Goal: Task Accomplishment & Management: Complete application form

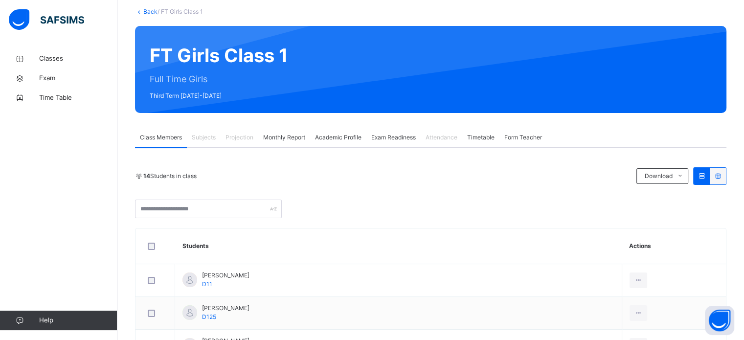
scroll to position [57, 0]
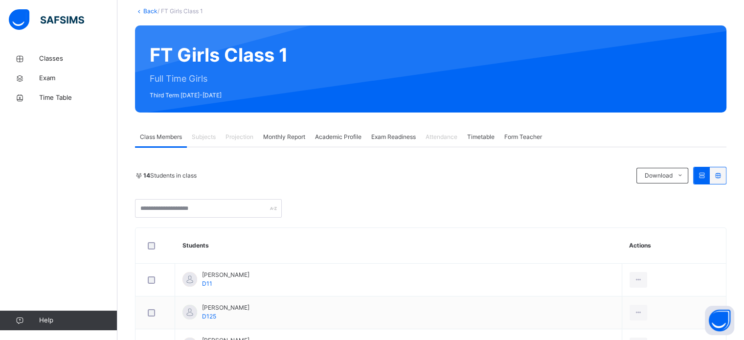
click at [248, 137] on span "Projection" at bounding box center [239, 137] width 28 height 9
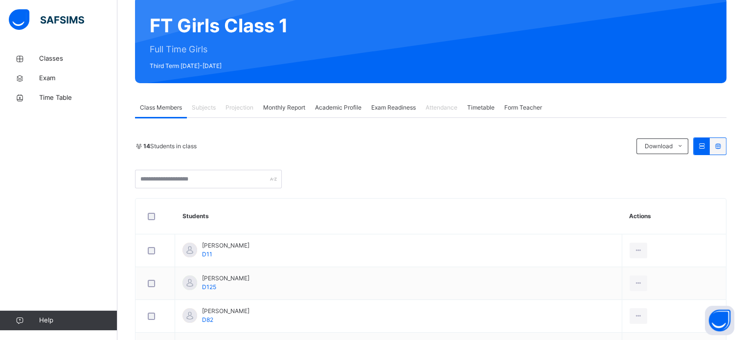
scroll to position [86, 0]
click at [241, 109] on span "Projection" at bounding box center [239, 107] width 28 height 9
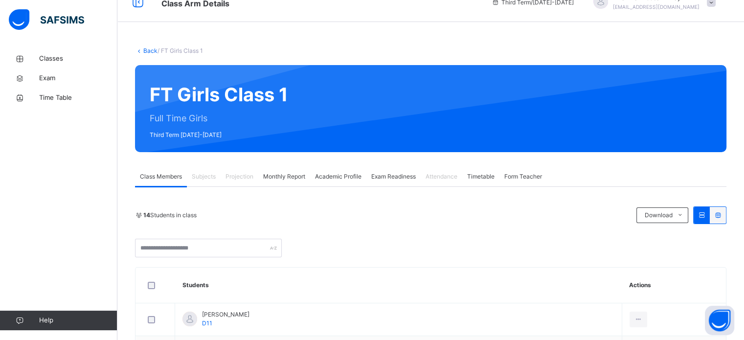
scroll to position [16, 0]
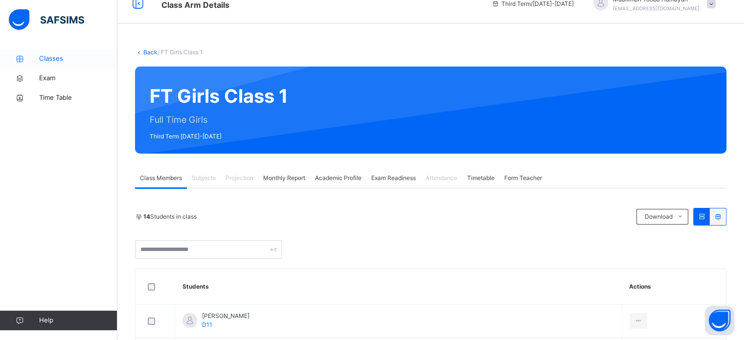
click at [70, 61] on span "Classes" at bounding box center [78, 59] width 78 height 10
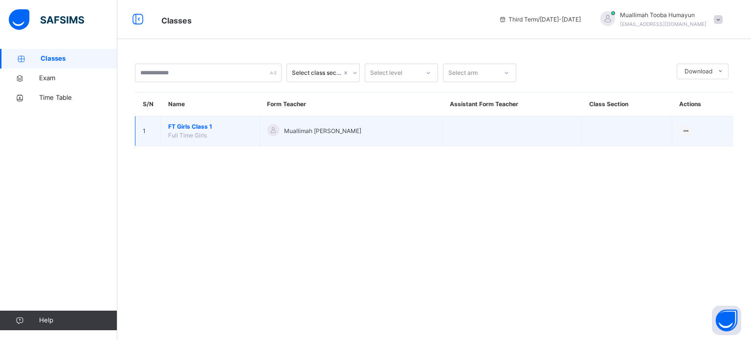
click at [192, 133] on span "Full Time Girls" at bounding box center [187, 135] width 39 height 7
click at [195, 129] on span "FT Girls Class 1" at bounding box center [210, 126] width 84 height 9
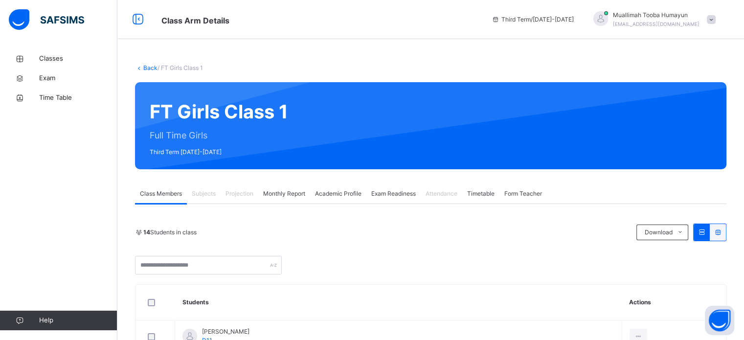
click at [244, 190] on span "Projection" at bounding box center [239, 193] width 28 height 9
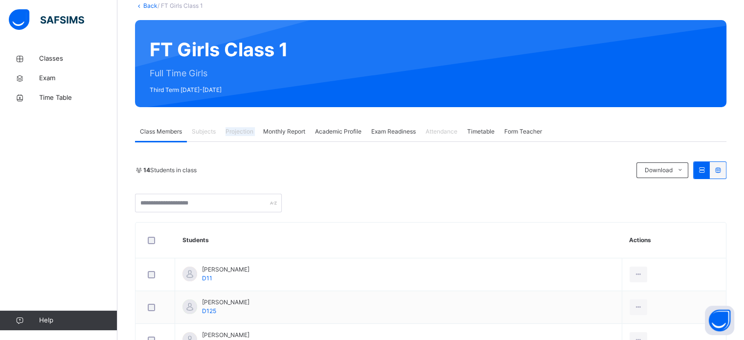
scroll to position [63, 0]
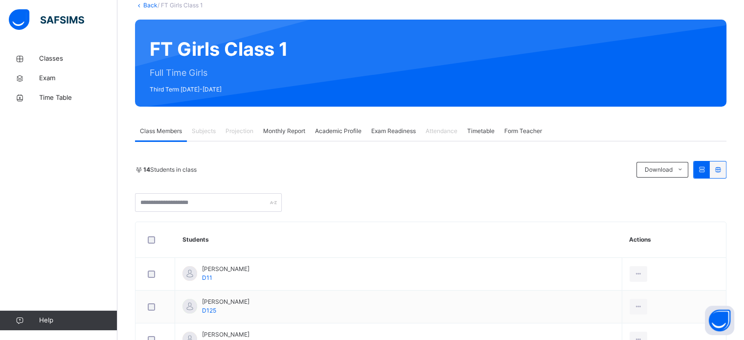
click at [446, 124] on div "Attendance" at bounding box center [442, 131] width 42 height 20
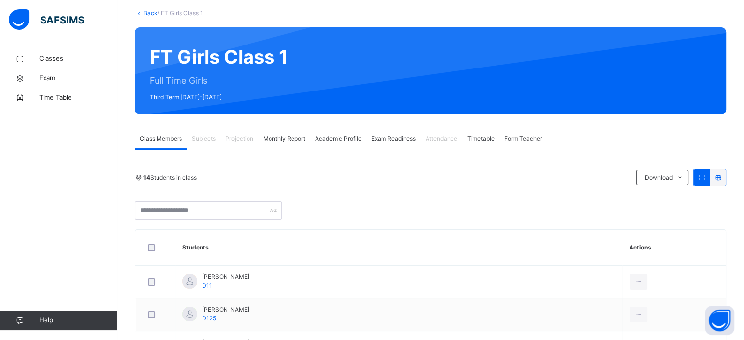
scroll to position [56, 0]
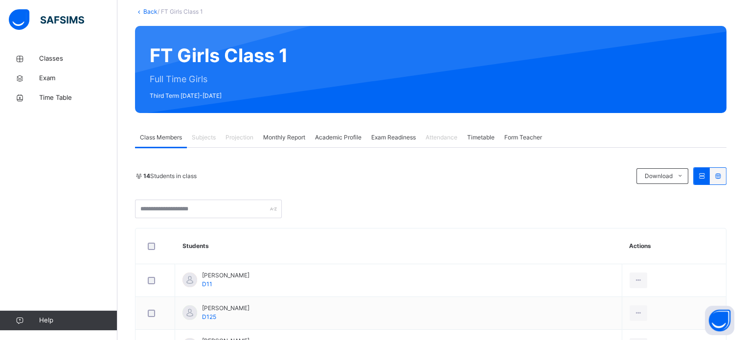
click at [224, 172] on div "14 Students in class" at bounding box center [383, 176] width 496 height 9
click at [224, 172] on div "14 Students in class Download Pdf Report Excel Report" at bounding box center [430, 176] width 591 height 18
click at [41, 57] on span "Classes" at bounding box center [78, 59] width 78 height 10
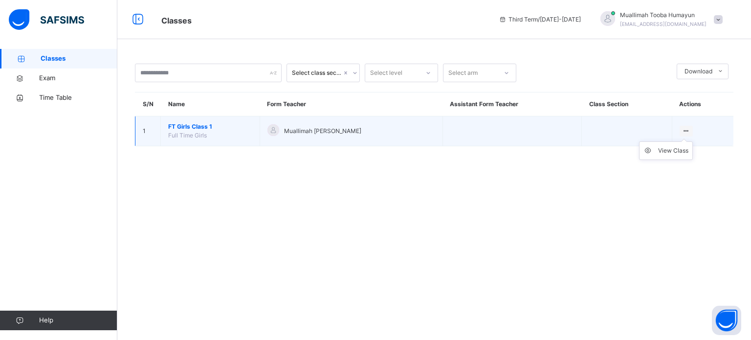
click at [690, 141] on ul "View Class" at bounding box center [666, 150] width 54 height 19
click at [678, 152] on div "View Class" at bounding box center [673, 151] width 30 height 10
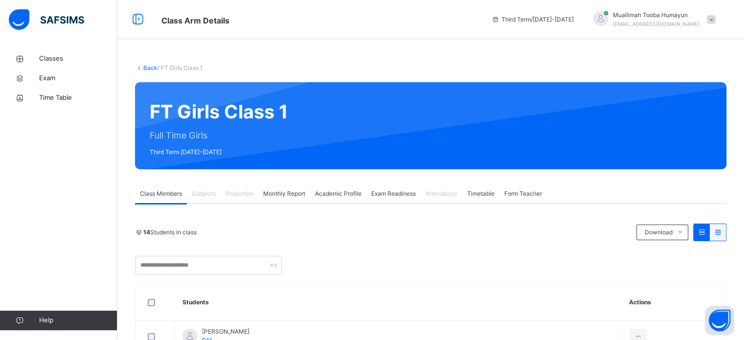
click at [247, 193] on span "Projection" at bounding box center [239, 193] width 28 height 9
click at [243, 195] on span "Projection" at bounding box center [239, 193] width 28 height 9
click at [242, 194] on span "Projection" at bounding box center [239, 193] width 28 height 9
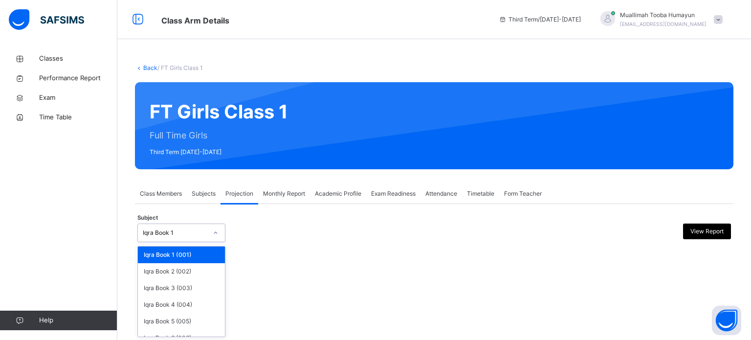
click at [214, 231] on icon at bounding box center [216, 233] width 6 height 10
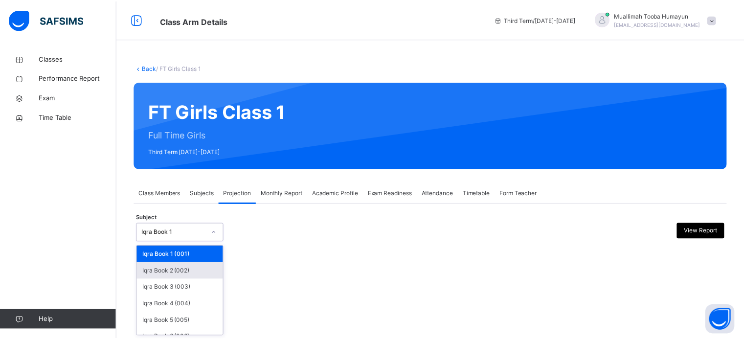
scroll to position [51, 0]
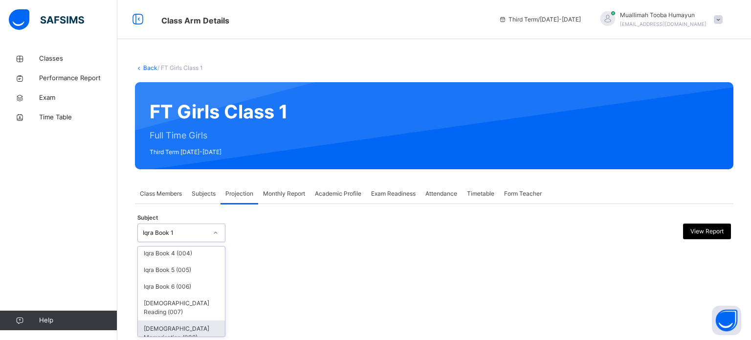
click at [188, 320] on div "Quran Memorisation (008)" at bounding box center [181, 332] width 87 height 25
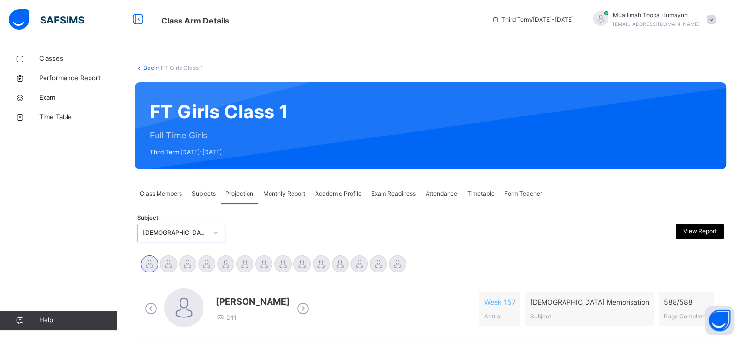
scroll to position [39, 0]
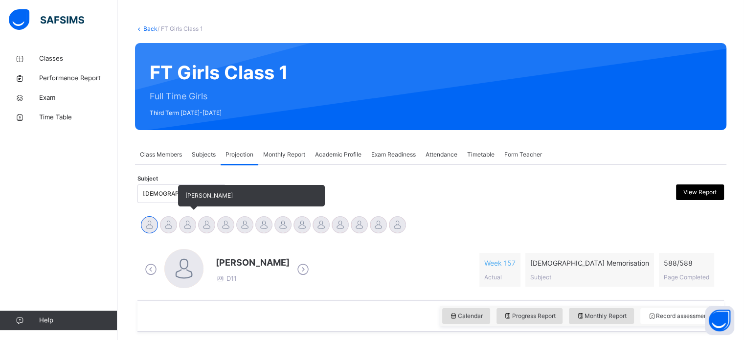
click at [180, 223] on div at bounding box center [187, 224] width 17 height 17
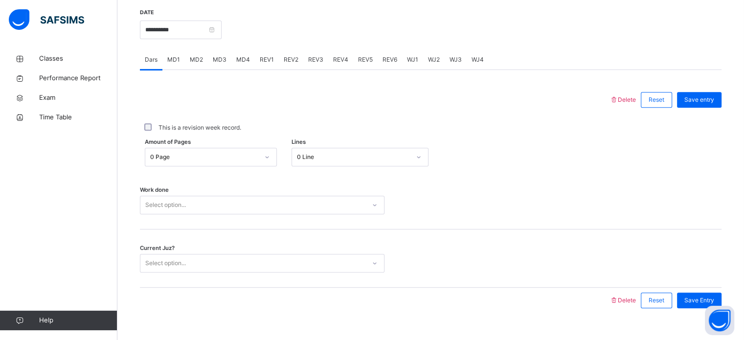
scroll to position [379, 0]
click at [215, 58] on span "MD3" at bounding box center [220, 58] width 14 height 9
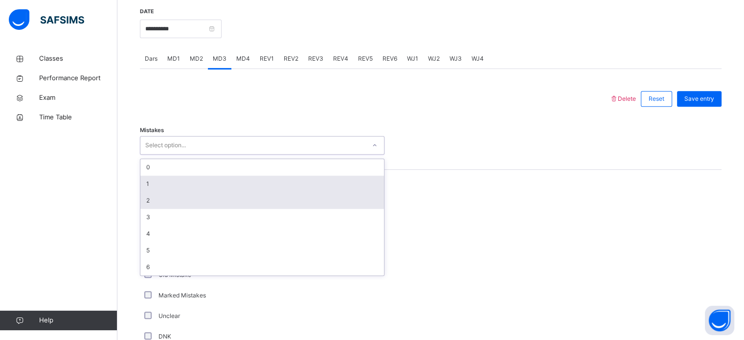
drag, startPoint x: 209, startPoint y: 143, endPoint x: 177, endPoint y: 183, distance: 51.5
click at [177, 155] on div "option 2 focused, 3 of 7. 7 results available. Use Up and Down to choose option…" at bounding box center [262, 145] width 245 height 19
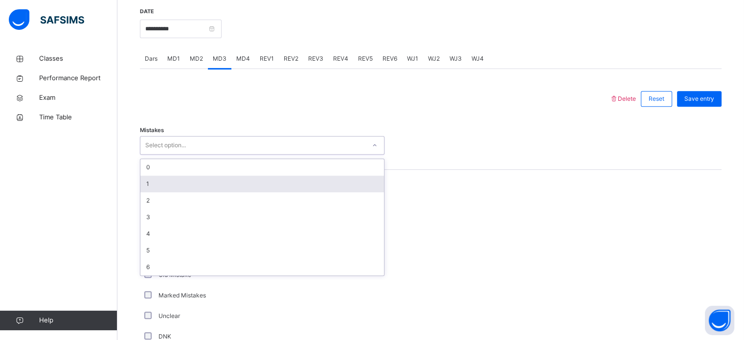
click at [177, 183] on div "1" at bounding box center [262, 184] width 244 height 17
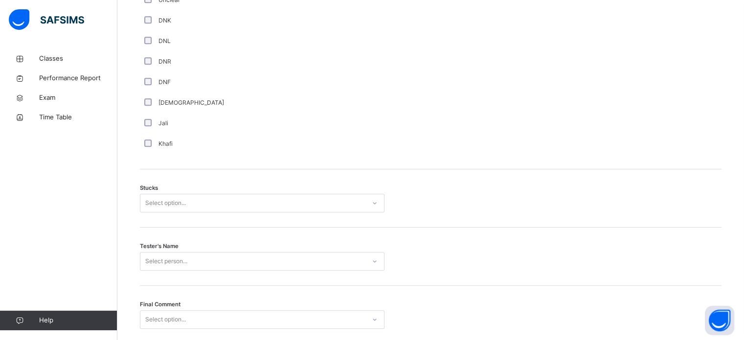
scroll to position [696, 0]
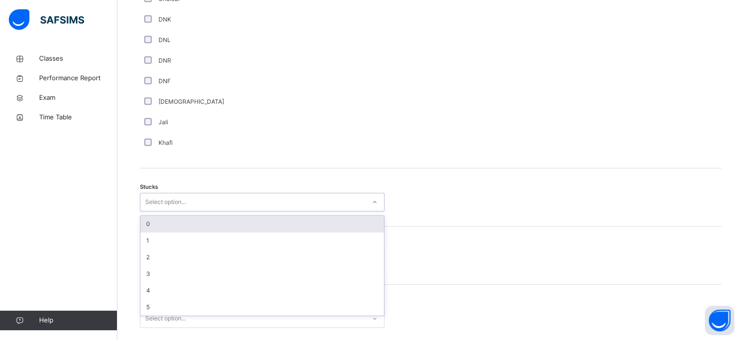
click at [255, 196] on div "Select option..." at bounding box center [252, 202] width 225 height 15
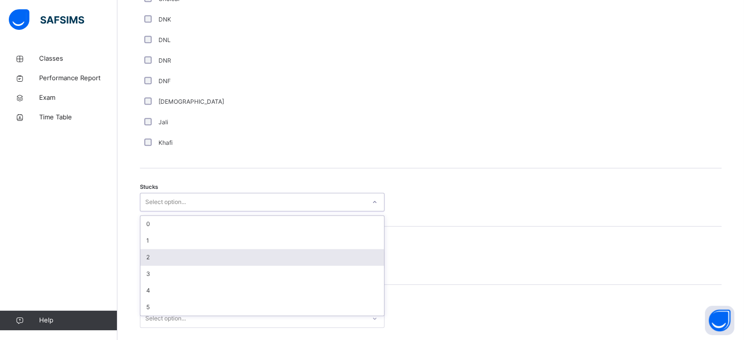
click at [173, 262] on div "2" at bounding box center [262, 257] width 244 height 17
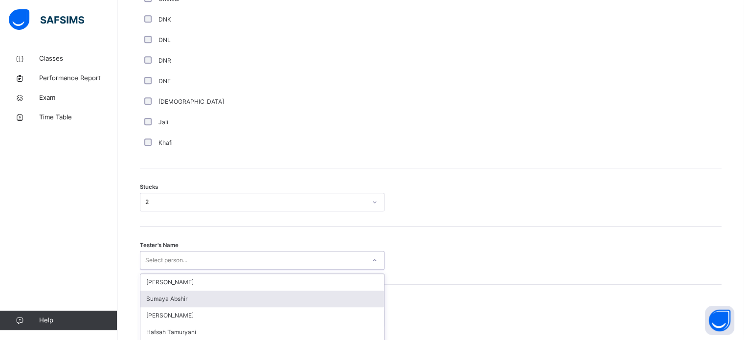
scroll to position [767, 0]
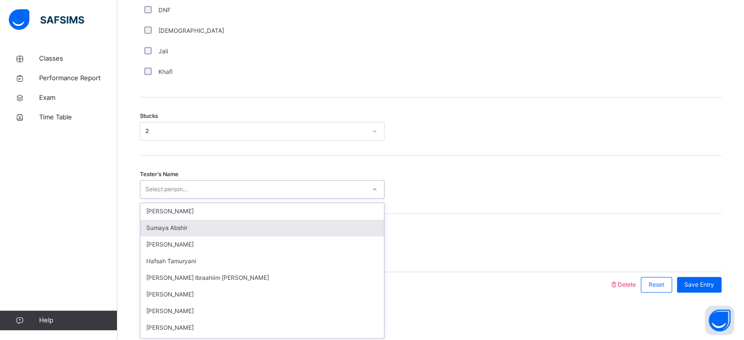
click at [186, 199] on div "option Sumaya Abshir focused, 2 of 45. 45 results available. Use Up and Down to…" at bounding box center [262, 189] width 245 height 19
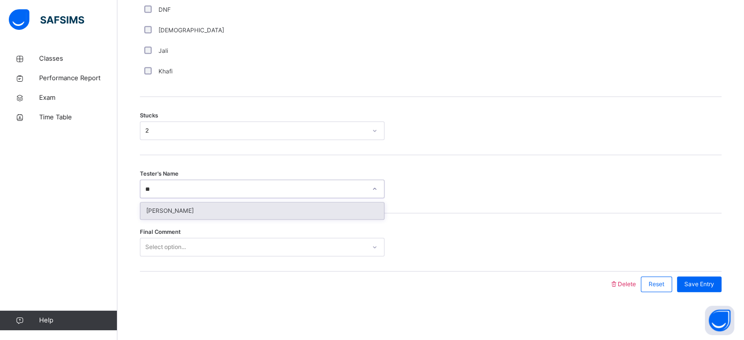
type input "***"
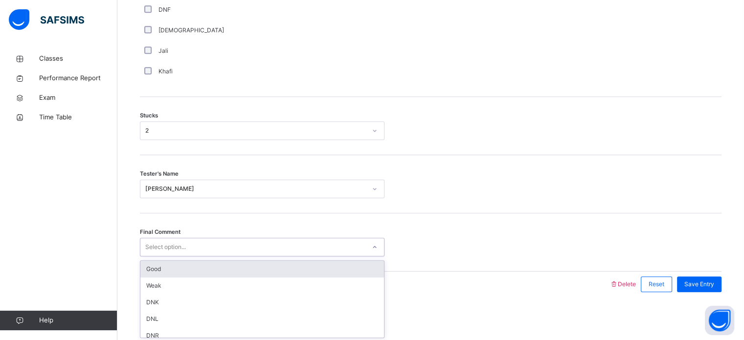
click at [196, 247] on div "Select option..." at bounding box center [252, 247] width 225 height 15
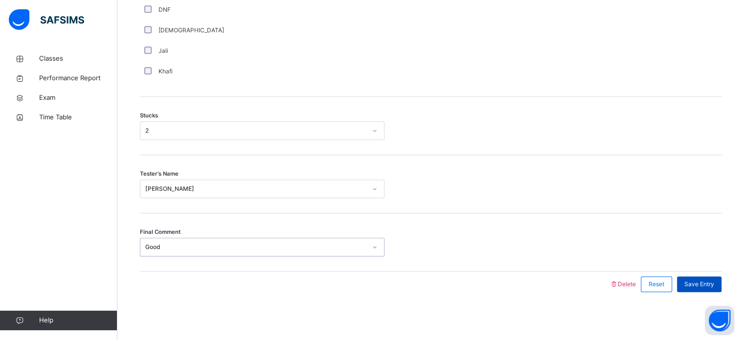
click at [703, 286] on span "Save Entry" at bounding box center [699, 284] width 30 height 9
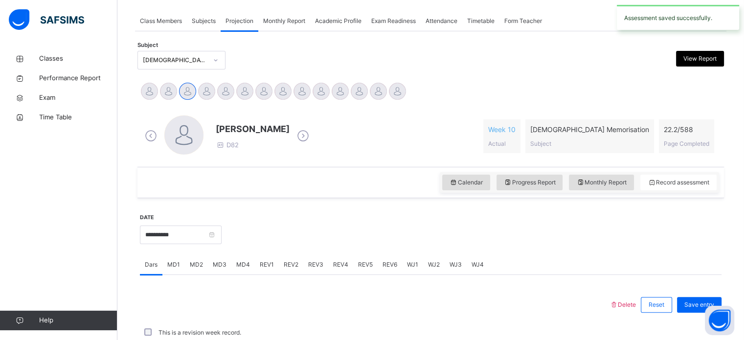
scroll to position [394, 0]
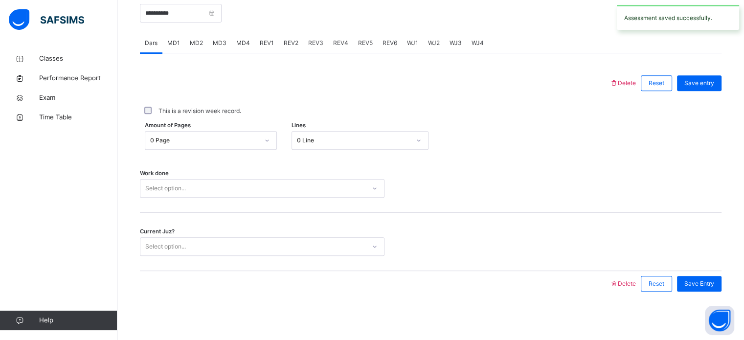
click at [239, 43] on span "MD4" at bounding box center [243, 43] width 14 height 9
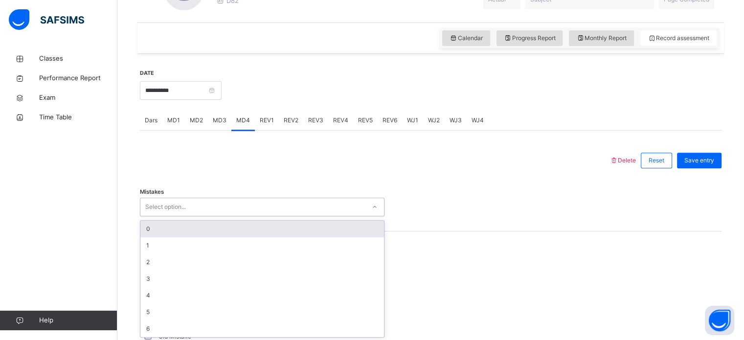
scroll to position [318, 0]
click at [248, 209] on div "Select option..." at bounding box center [252, 206] width 225 height 15
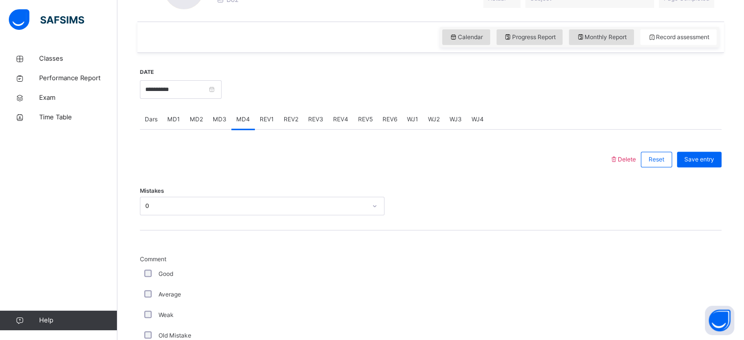
click at [149, 292] on div "Average" at bounding box center [262, 294] width 240 height 9
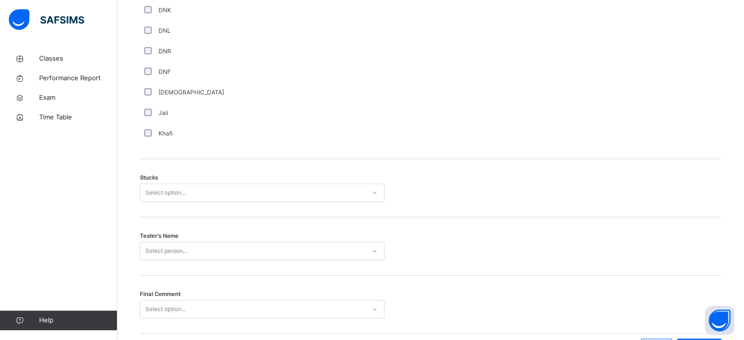
scroll to position [709, 0]
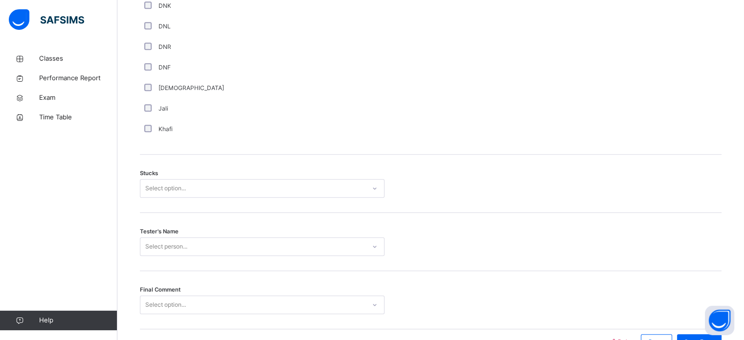
click at [297, 197] on div "Stucks Select option..." at bounding box center [431, 184] width 582 height 58
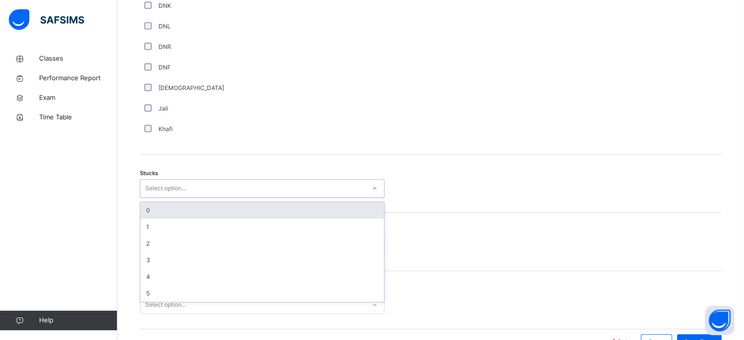
click at [307, 186] on div "Select option..." at bounding box center [252, 188] width 225 height 15
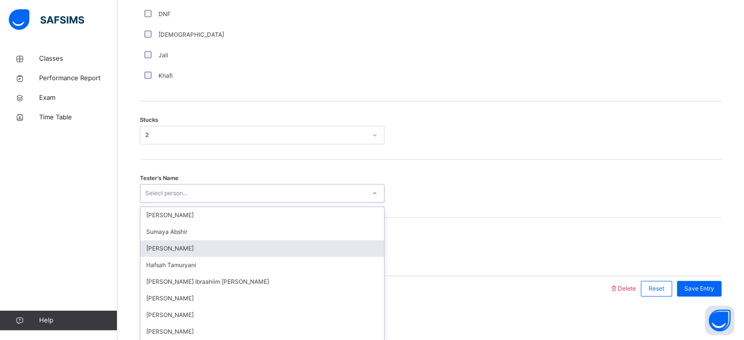
scroll to position [767, 0]
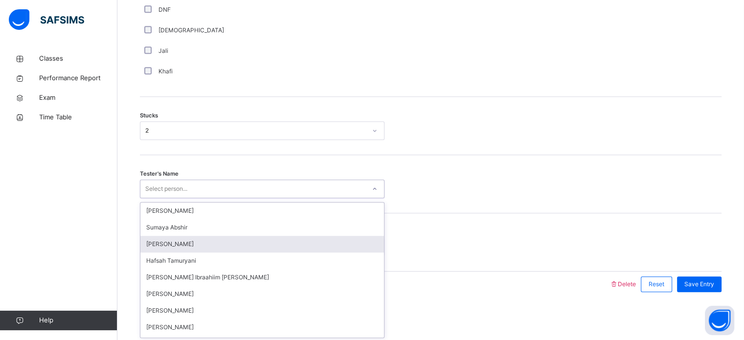
click at [278, 198] on div "option Fatima Ilham focused, 3 of 45. 45 results available. Use Up and Down to …" at bounding box center [262, 189] width 245 height 19
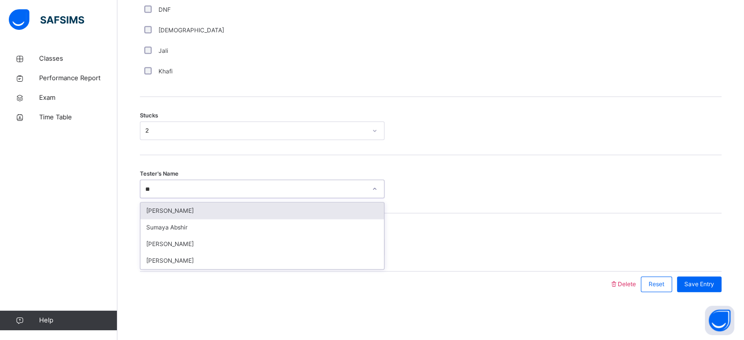
type input "***"
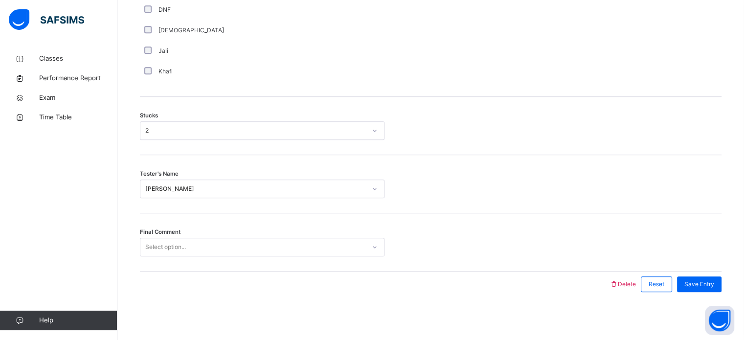
click at [274, 235] on div "Final Comment Select option..." at bounding box center [431, 242] width 582 height 58
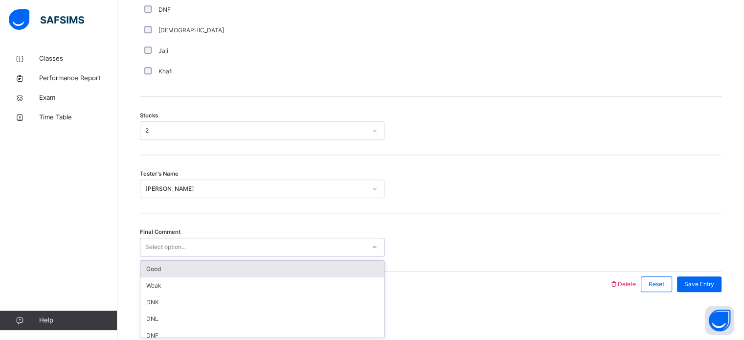
click at [264, 252] on div "Select option..." at bounding box center [252, 247] width 225 height 15
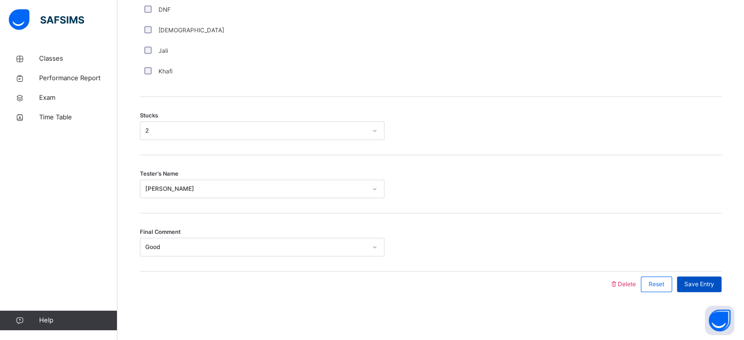
click at [700, 277] on div "Save Entry" at bounding box center [699, 284] width 45 height 16
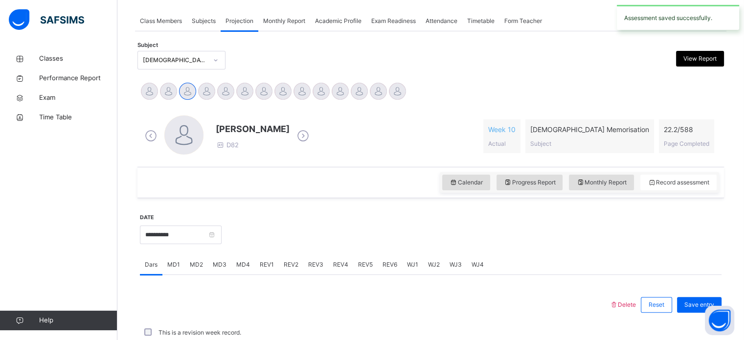
scroll to position [394, 0]
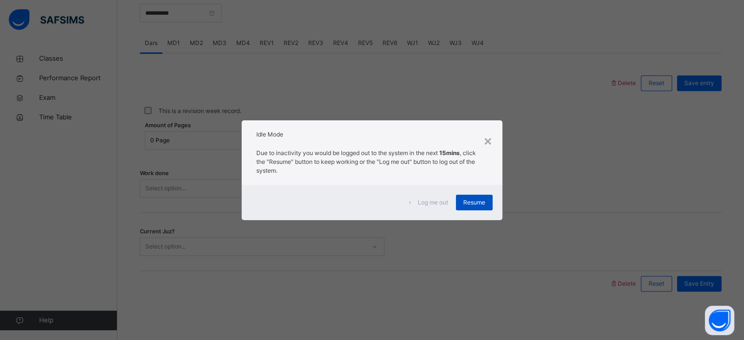
click at [487, 200] on div "Resume" at bounding box center [474, 203] width 37 height 16
click at [471, 207] on div "Resume" at bounding box center [474, 203] width 37 height 16
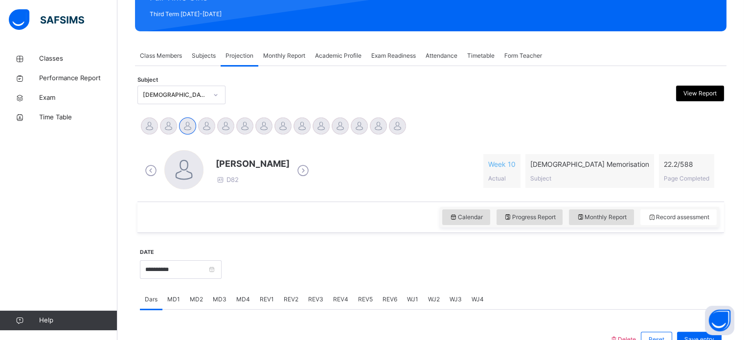
scroll to position [149, 0]
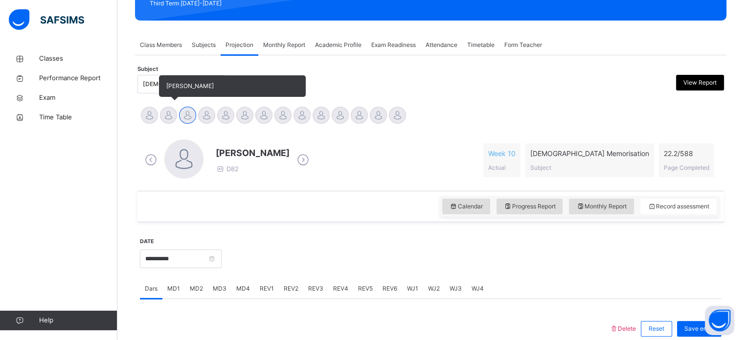
click at [165, 109] on div at bounding box center [168, 115] width 17 height 17
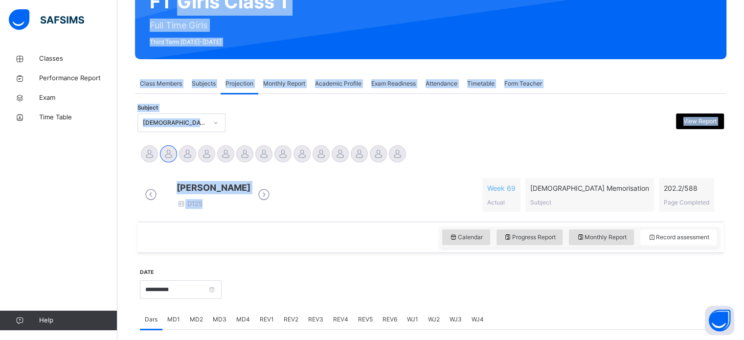
scroll to position [0, 0]
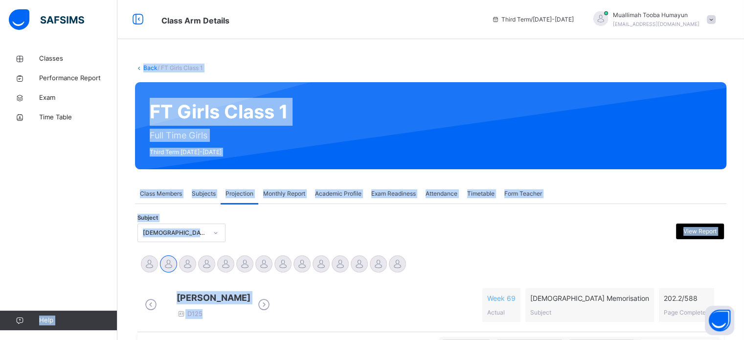
drag, startPoint x: 280, startPoint y: 10, endPoint x: 112, endPoint y: 166, distance: 229.1
click at [289, 129] on div "FT Girls Class 1 Full Time Girls Third Term 2024-2025" at bounding box center [430, 125] width 591 height 87
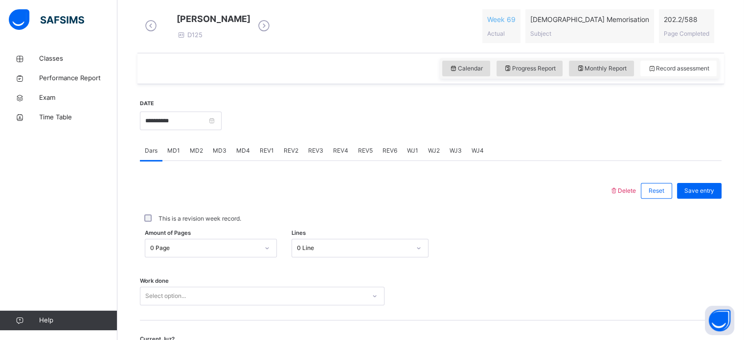
scroll to position [394, 0]
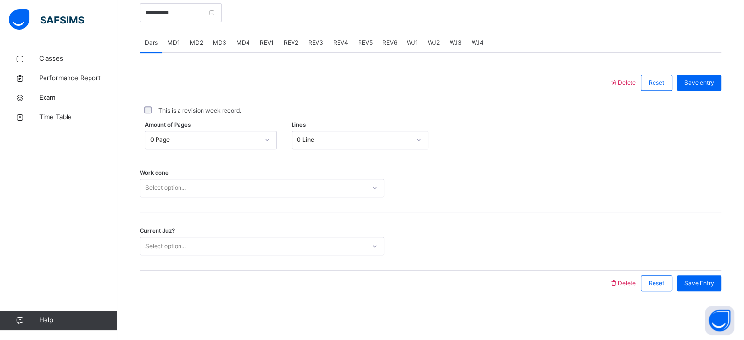
click at [216, 42] on span "MD3" at bounding box center [220, 42] width 14 height 9
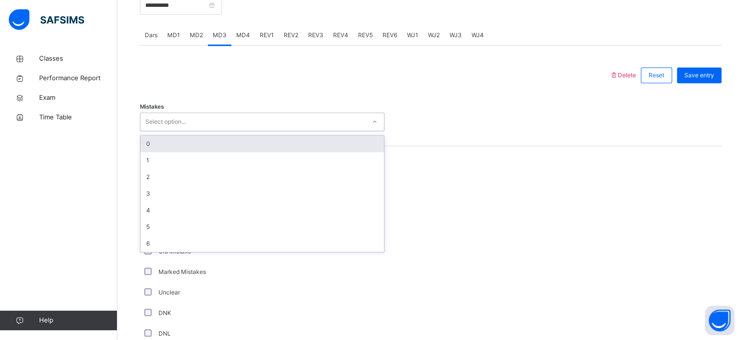
click at [189, 125] on div "Select option..." at bounding box center [252, 121] width 225 height 15
click at [200, 152] on div "0" at bounding box center [262, 143] width 244 height 17
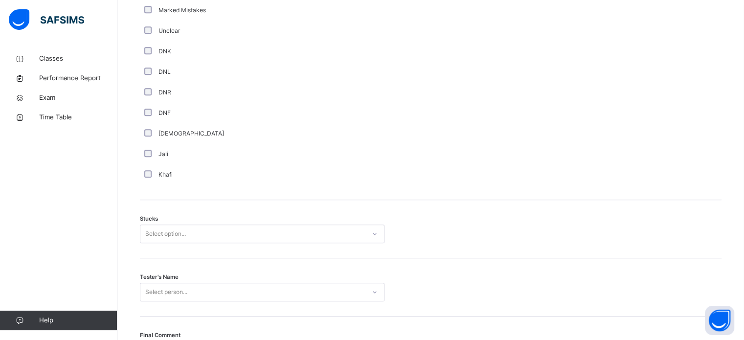
scroll to position [648, 0]
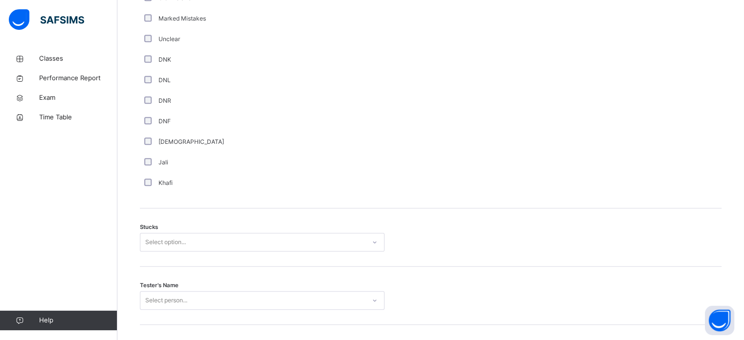
click at [147, 240] on div "Select option..." at bounding box center [262, 242] width 245 height 19
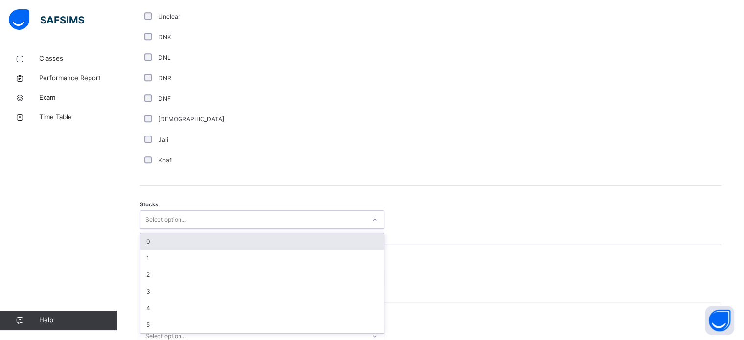
scroll to position [675, 0]
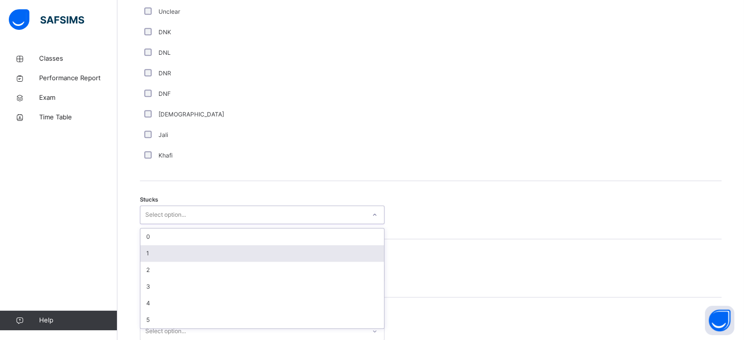
click at [156, 260] on div "1" at bounding box center [262, 253] width 244 height 17
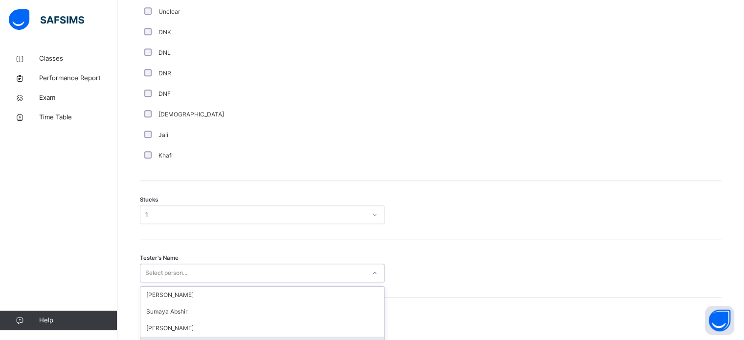
scroll to position [767, 0]
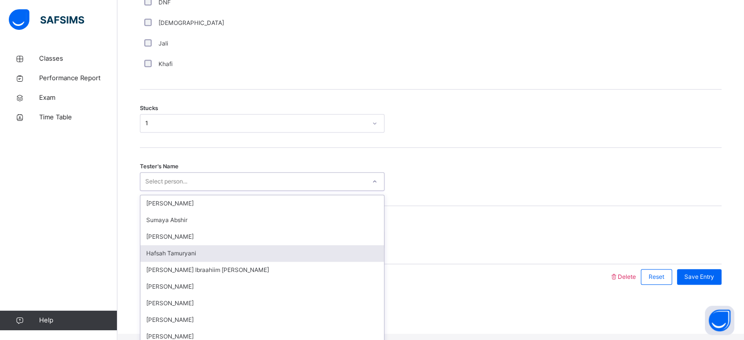
click at [158, 191] on div "option Hafsah Tamuryani focused, 4 of 45. 45 results available. Use Up and Down…" at bounding box center [262, 181] width 245 height 19
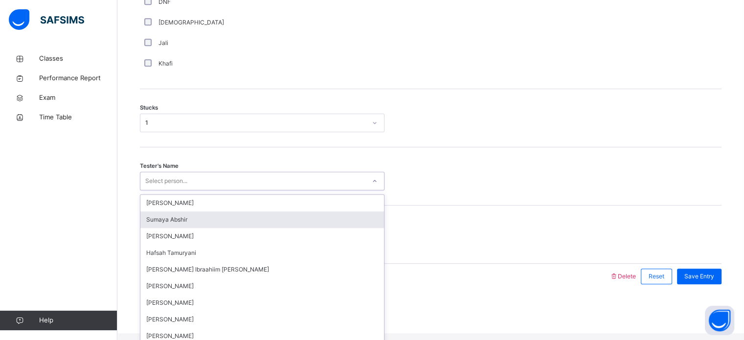
click at [196, 222] on div "Sumaya Abshir" at bounding box center [262, 219] width 244 height 17
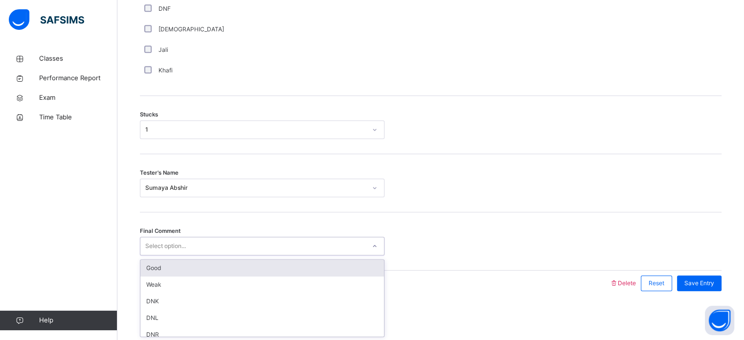
click at [177, 246] on div "Select option..." at bounding box center [165, 246] width 41 height 19
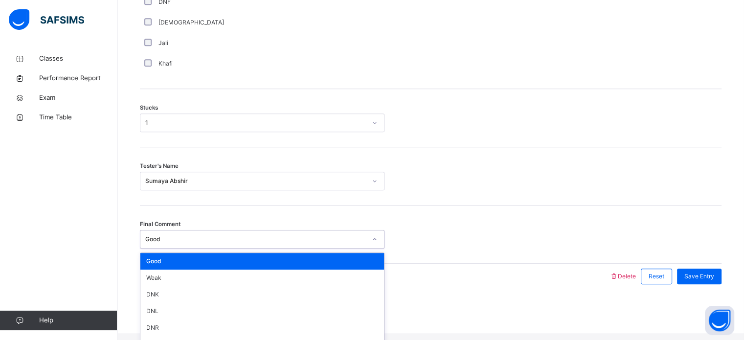
click at [177, 244] on div "Good" at bounding box center [255, 239] width 221 height 9
click at [472, 248] on div at bounding box center [430, 239] width 83 height 19
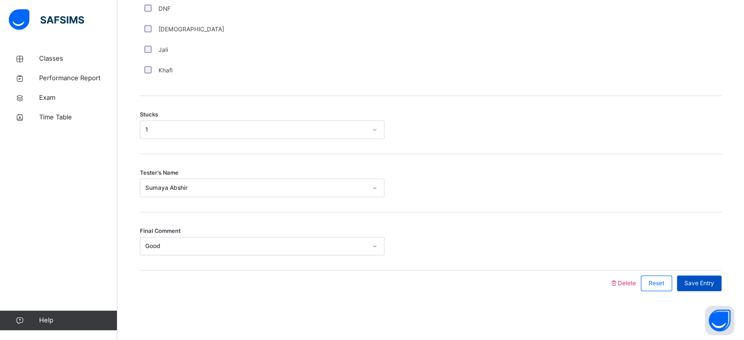
click at [705, 287] on span "Save Entry" at bounding box center [699, 283] width 30 height 9
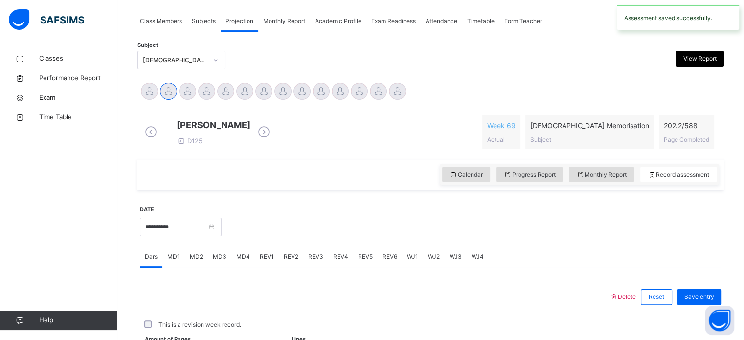
scroll to position [394, 0]
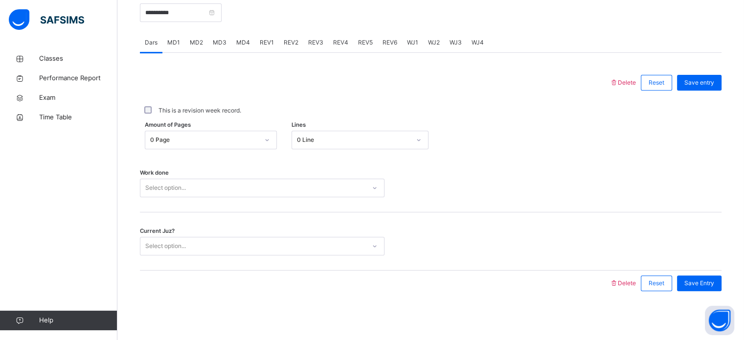
click at [705, 287] on span "Save Entry" at bounding box center [699, 283] width 30 height 9
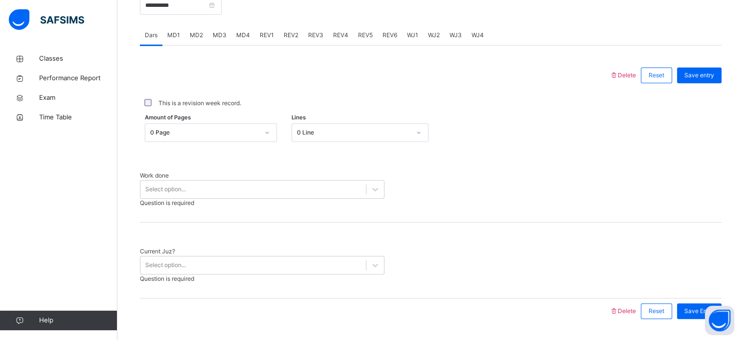
click at [275, 107] on div "This is a revision week record." at bounding box center [430, 103] width 577 height 9
click at [472, 192] on div at bounding box center [430, 189] width 83 height 36
click at [624, 307] on span "Delete" at bounding box center [622, 310] width 26 height 7
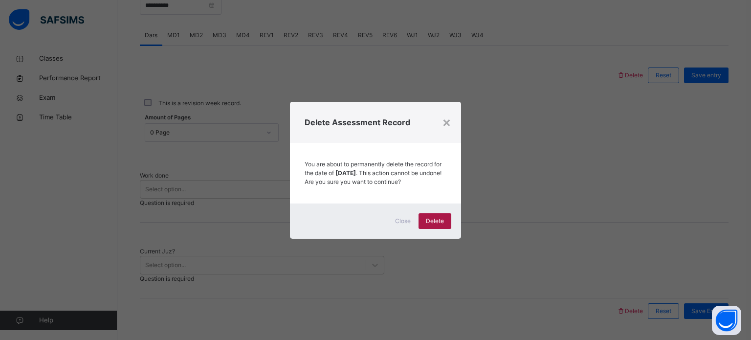
click at [437, 221] on span "Delete" at bounding box center [435, 221] width 18 height 9
click at [448, 116] on div "×" at bounding box center [446, 122] width 9 height 21
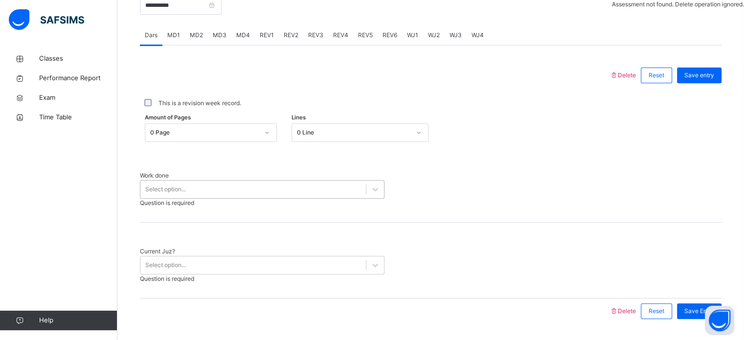
click at [322, 189] on div "Select option..." at bounding box center [252, 189] width 225 height 15
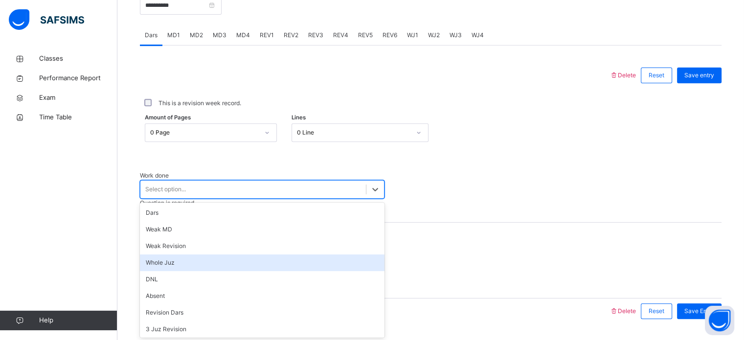
click at [281, 268] on div "Whole Juz" at bounding box center [262, 262] width 245 height 17
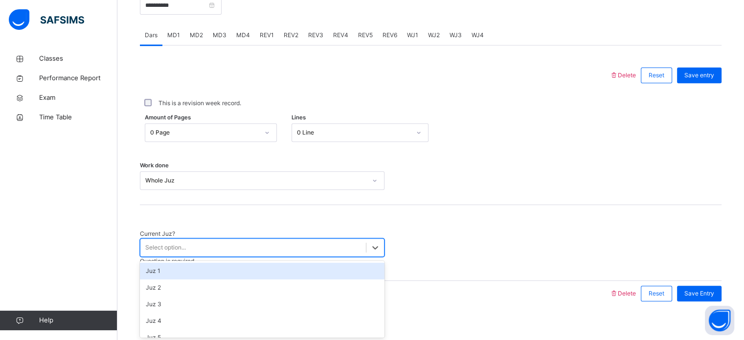
click at [268, 241] on div "Select option..." at bounding box center [252, 247] width 225 height 15
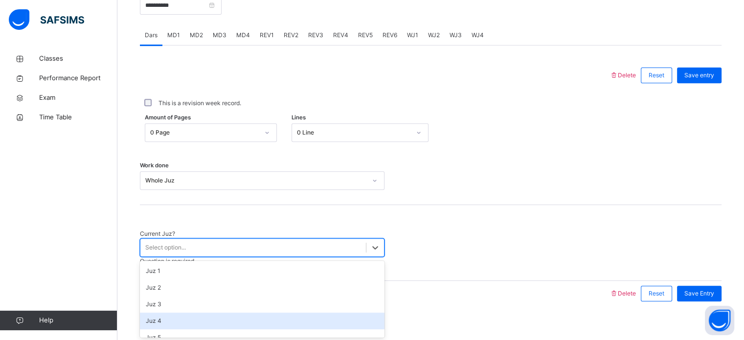
click at [239, 324] on div "Juz 4" at bounding box center [262, 321] width 245 height 17
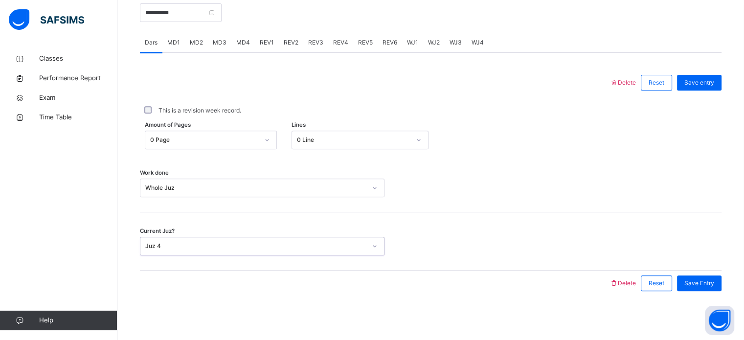
click at [633, 280] on span "Delete" at bounding box center [622, 282] width 26 height 7
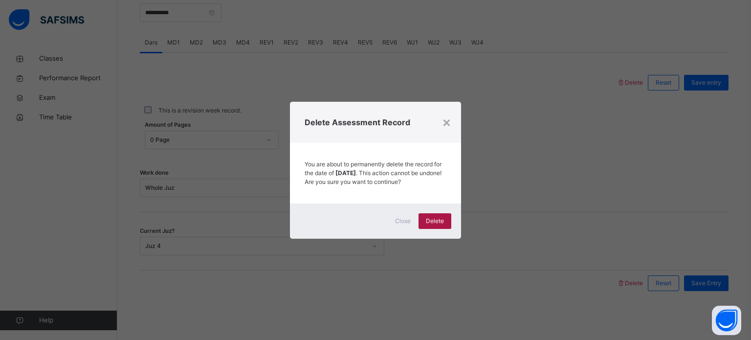
click at [434, 224] on span "Delete" at bounding box center [435, 221] width 18 height 9
click at [444, 119] on div "×" at bounding box center [446, 122] width 9 height 21
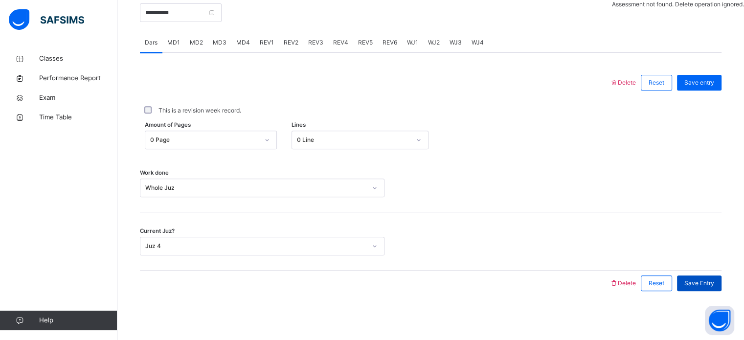
click at [717, 291] on div "Save Entry" at bounding box center [699, 283] width 45 height 16
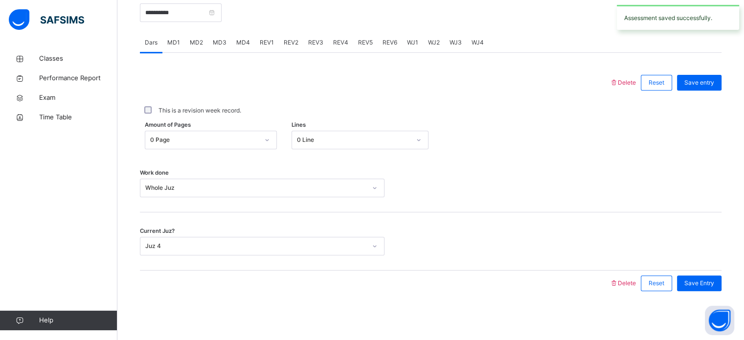
click at [627, 281] on span "Delete" at bounding box center [622, 282] width 26 height 7
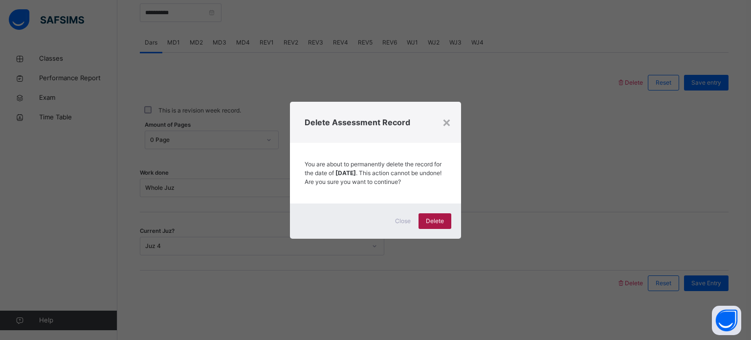
click at [440, 221] on span "Delete" at bounding box center [435, 221] width 18 height 9
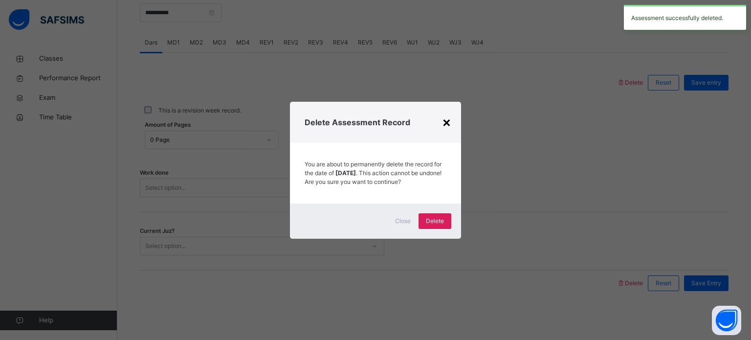
click at [449, 117] on div "×" at bounding box center [446, 122] width 9 height 21
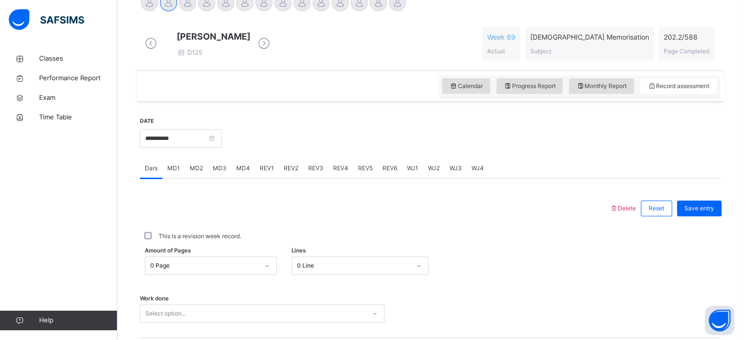
scroll to position [260, 0]
click at [378, 10] on div at bounding box center [378, 3] width 17 height 17
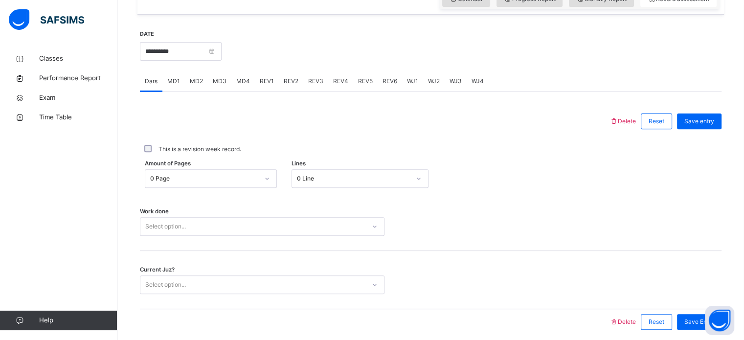
scroll to position [315, 0]
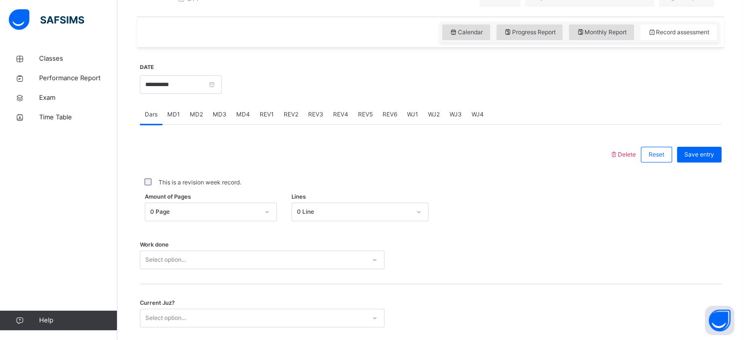
click at [264, 117] on span "REV1" at bounding box center [267, 114] width 14 height 9
click at [290, 119] on span "REV2" at bounding box center [291, 114] width 15 height 9
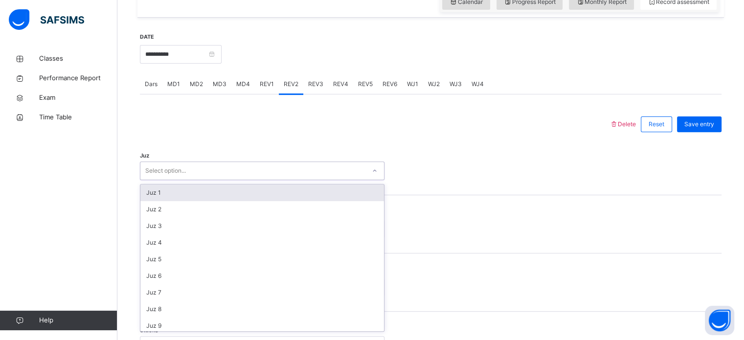
click at [246, 180] on div "option Juz 1 focused, 1 of 30. 30 results available. Use Up and Down to choose …" at bounding box center [262, 170] width 245 height 19
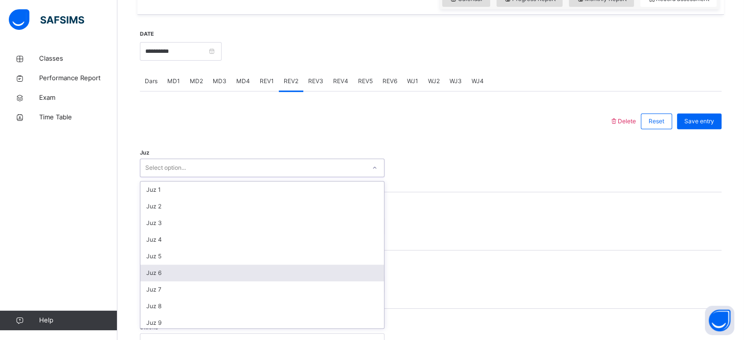
scroll to position [352, 0]
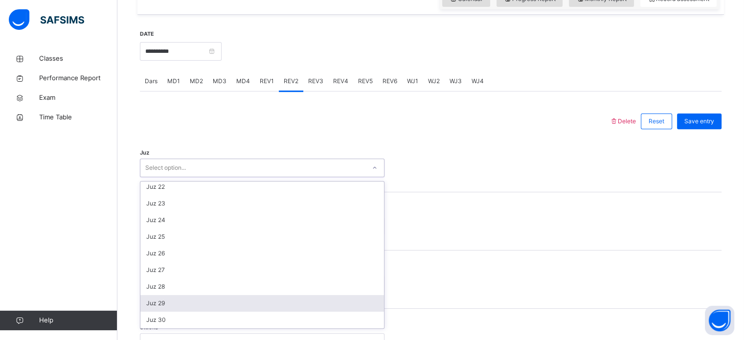
click at [235, 312] on div "Juz 29" at bounding box center [262, 303] width 244 height 17
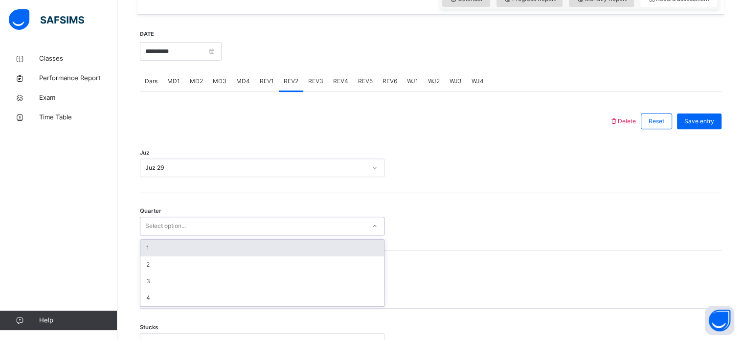
click at [202, 232] on div "Select option..." at bounding box center [252, 226] width 225 height 15
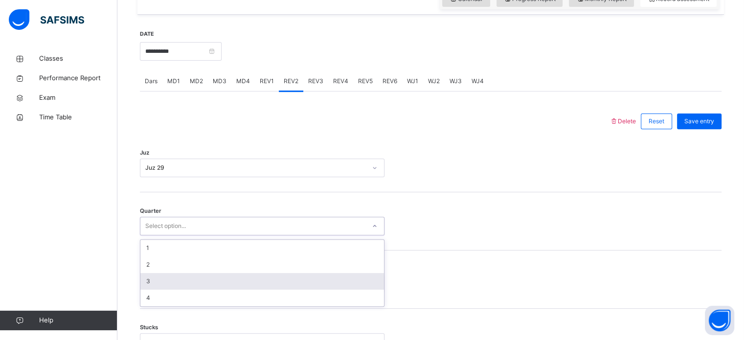
click at [250, 290] on div "3" at bounding box center [262, 281] width 244 height 17
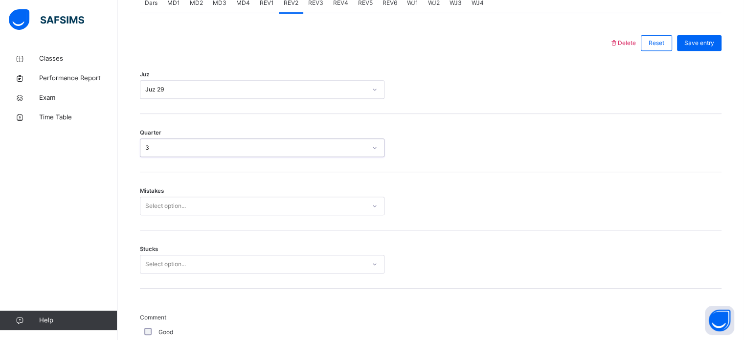
click at [244, 215] on div "Select option..." at bounding box center [262, 206] width 245 height 19
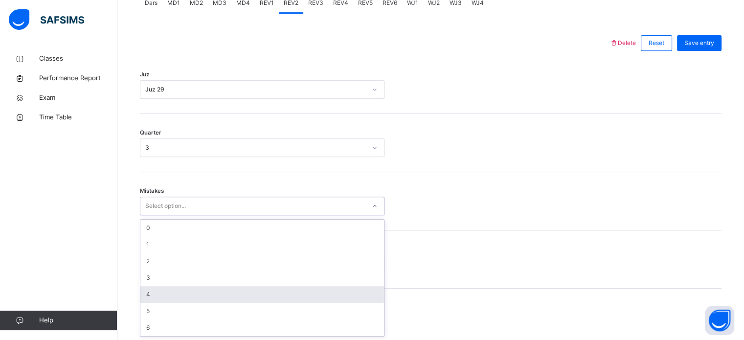
scroll to position [434, 0]
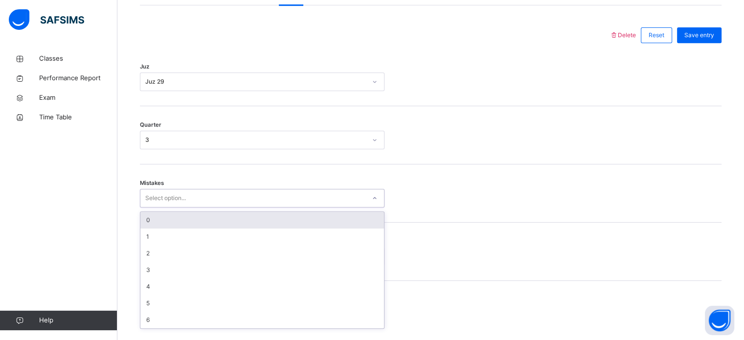
click at [220, 228] on div "0" at bounding box center [262, 220] width 244 height 17
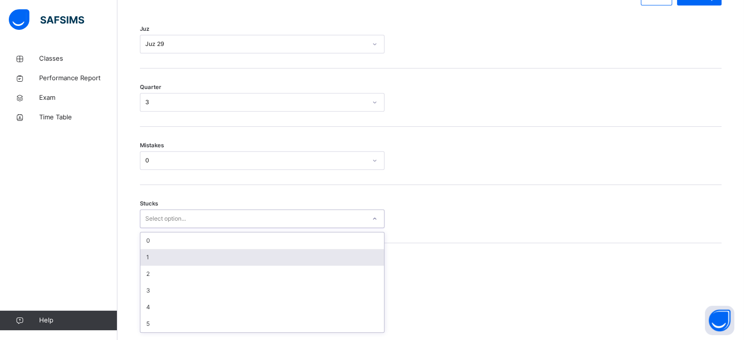
scroll to position [475, 0]
click at [223, 225] on div "option 1 focused, 2 of 6. 6 results available. Use Up and Down to choose option…" at bounding box center [262, 215] width 245 height 19
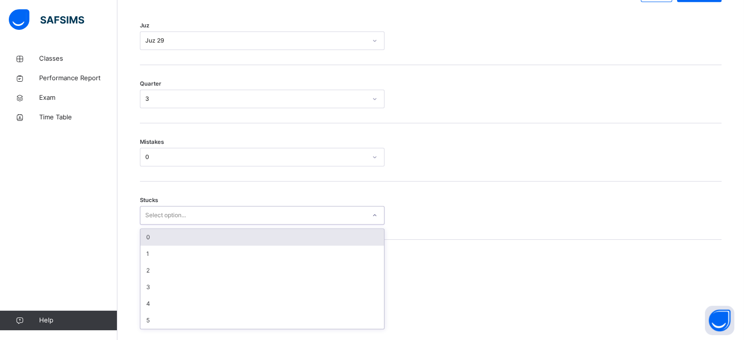
click at [215, 246] on div "0" at bounding box center [262, 237] width 244 height 17
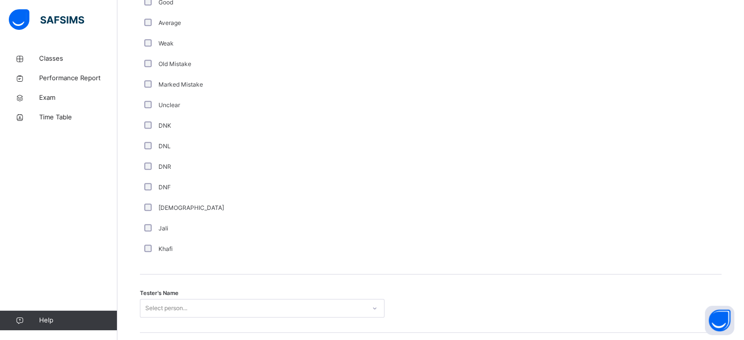
scroll to position [883, 0]
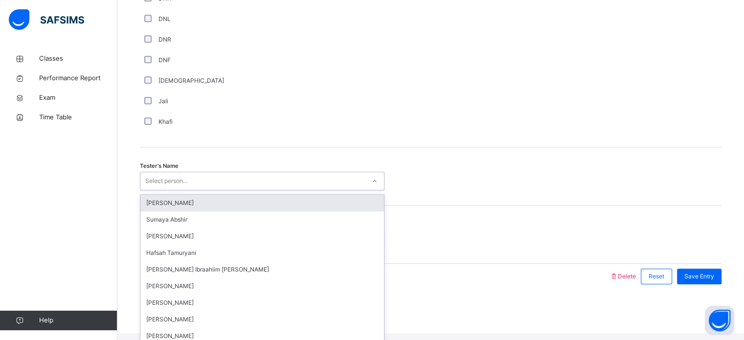
click at [207, 180] on div "Select person..." at bounding box center [262, 181] width 245 height 19
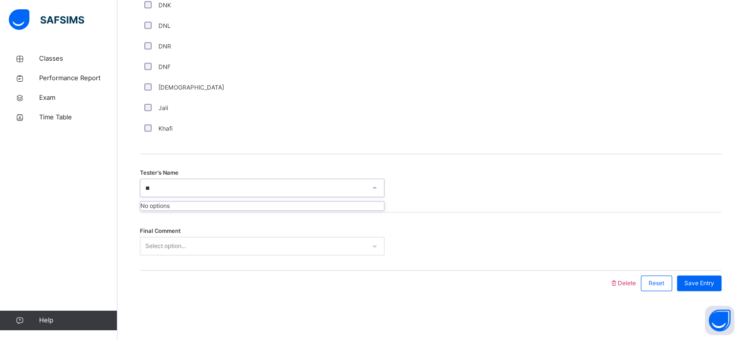
type input "*"
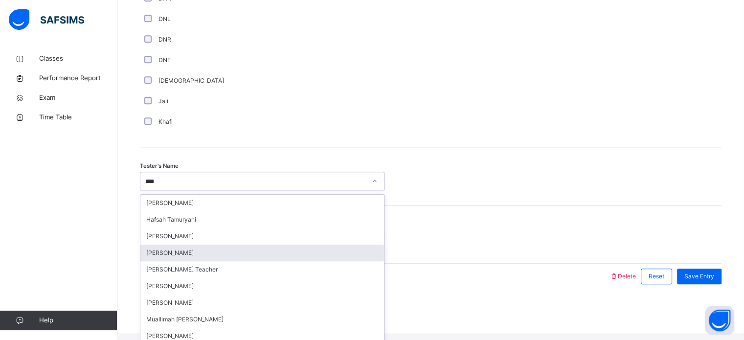
type input "*****"
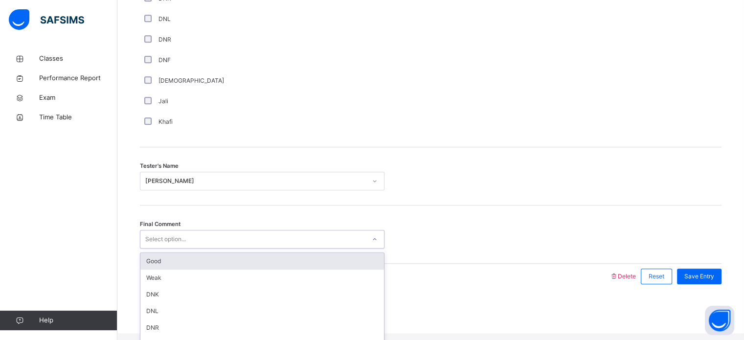
drag, startPoint x: 243, startPoint y: 242, endPoint x: 274, endPoint y: 270, distance: 41.9
click at [274, 248] on div "option Good focused, 1 of 6. 6 results available. Use Up and Down to choose opt…" at bounding box center [262, 239] width 245 height 19
click at [274, 270] on div "Good" at bounding box center [262, 261] width 244 height 17
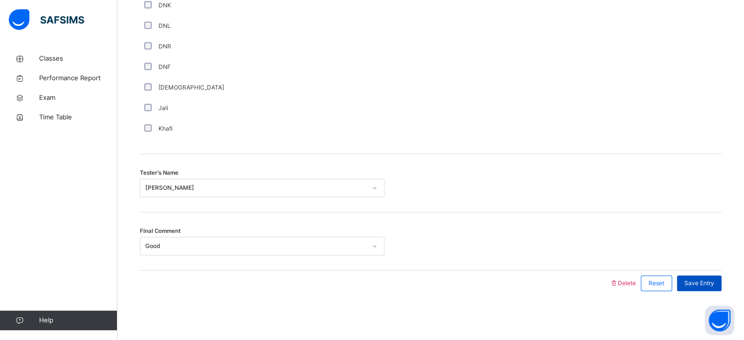
click at [714, 280] on span "Save Entry" at bounding box center [699, 283] width 30 height 9
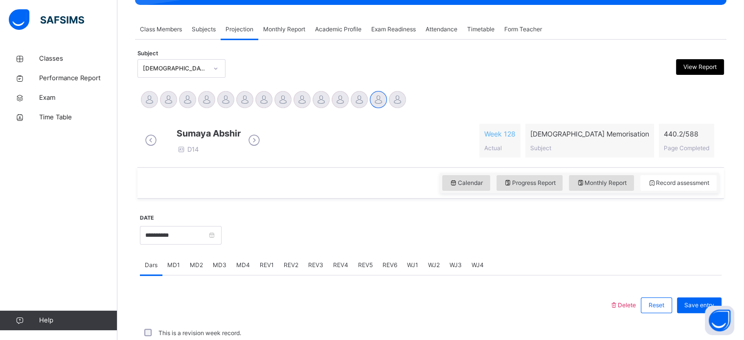
scroll to position [164, 0]
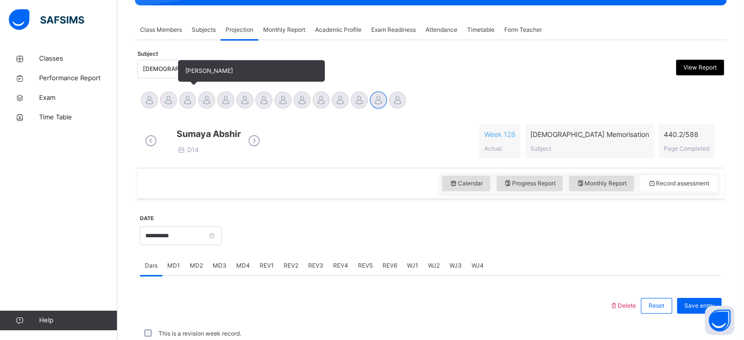
click at [189, 103] on div at bounding box center [187, 99] width 17 height 17
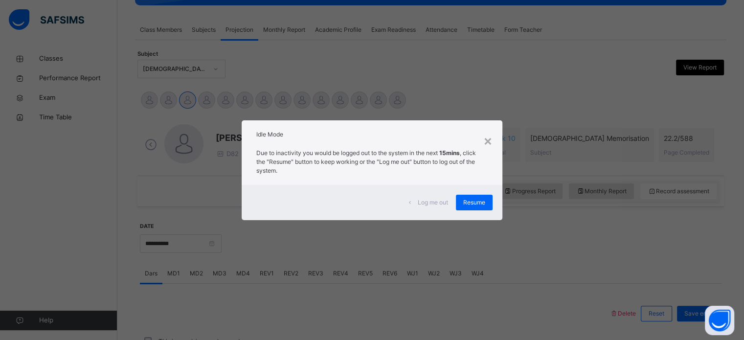
click at [2, 313] on div "× Idle Mode Due to inactivity you would be logged out to the system in the next…" at bounding box center [372, 170] width 744 height 340
click at [474, 199] on span "Resume" at bounding box center [474, 202] width 22 height 9
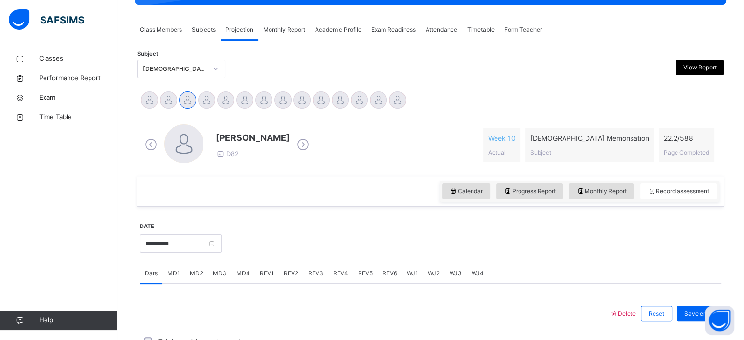
click at [399, 31] on span "Exam Readiness" at bounding box center [393, 29] width 45 height 9
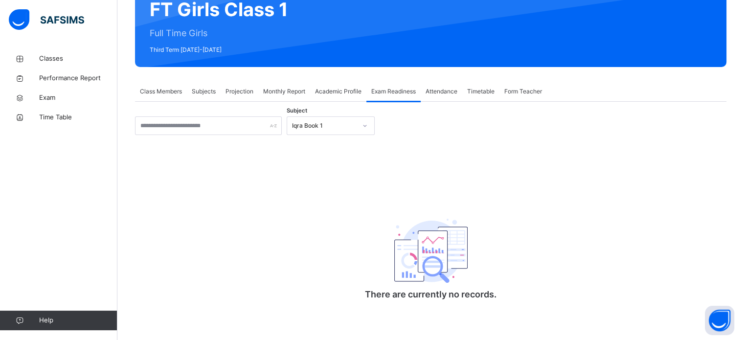
scroll to position [103, 0]
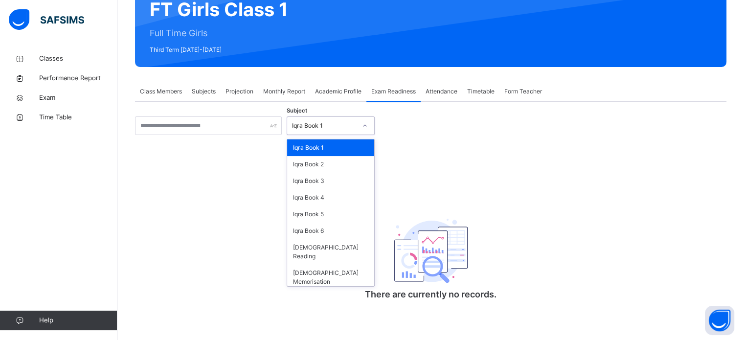
click at [361, 120] on div at bounding box center [365, 126] width 17 height 16
click at [350, 265] on div "[DEMOGRAPHIC_DATA] Memorisation" at bounding box center [330, 277] width 87 height 25
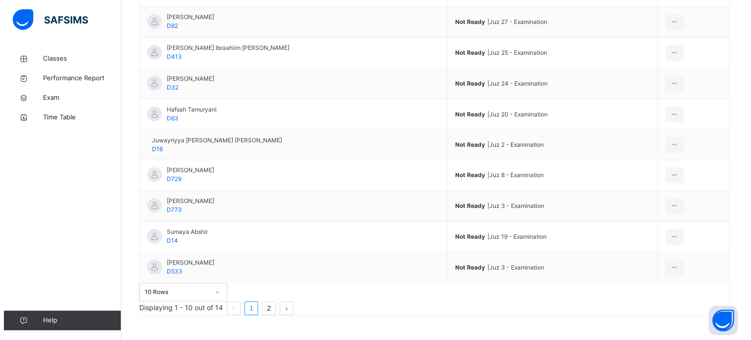
scroll to position [308, 0]
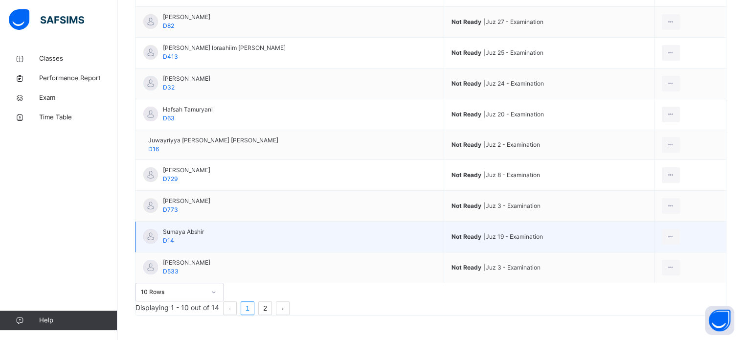
click at [486, 232] on span "Not Ready | Juz 19 - Examination" at bounding box center [548, 236] width 195 height 9
click at [677, 229] on div at bounding box center [671, 237] width 18 height 16
click at [648, 271] on div "Mark as Ready for Exam" at bounding box center [642, 276] width 66 height 10
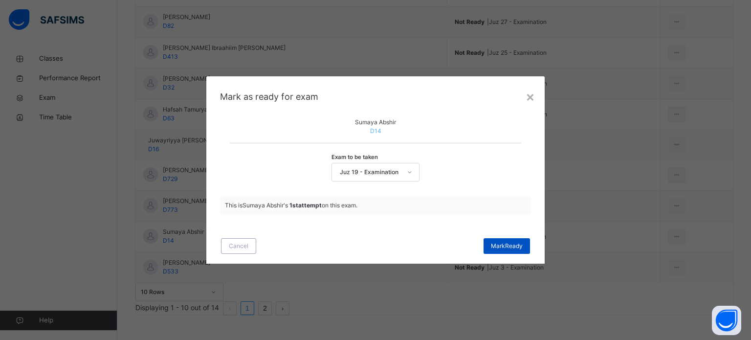
click at [526, 254] on div "Mark Ready" at bounding box center [507, 246] width 46 height 16
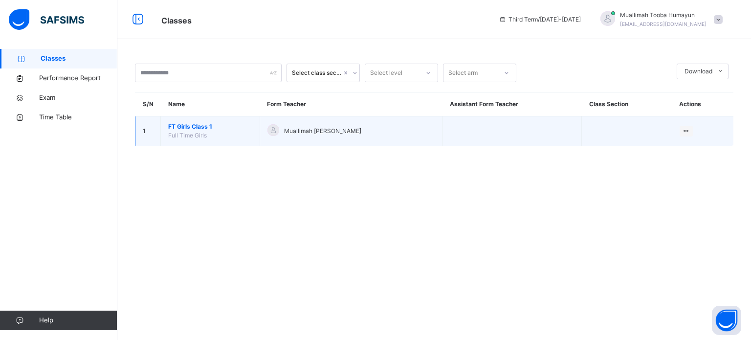
click at [186, 127] on span "FT Girls Class 1" at bounding box center [210, 126] width 84 height 9
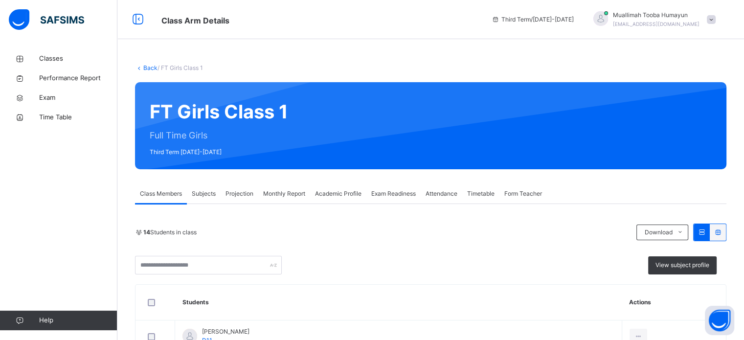
click at [244, 194] on span "Projection" at bounding box center [239, 193] width 28 height 9
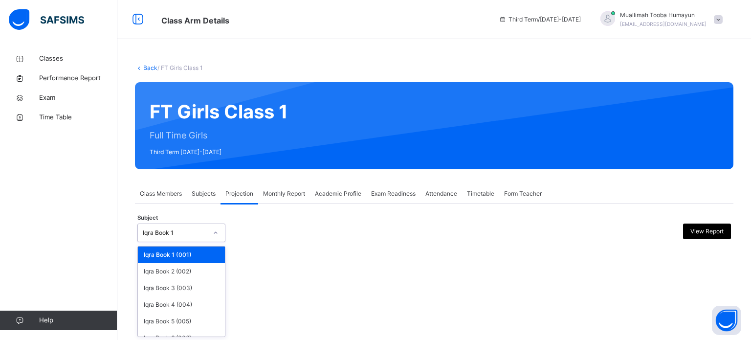
click at [213, 229] on icon at bounding box center [216, 233] width 6 height 10
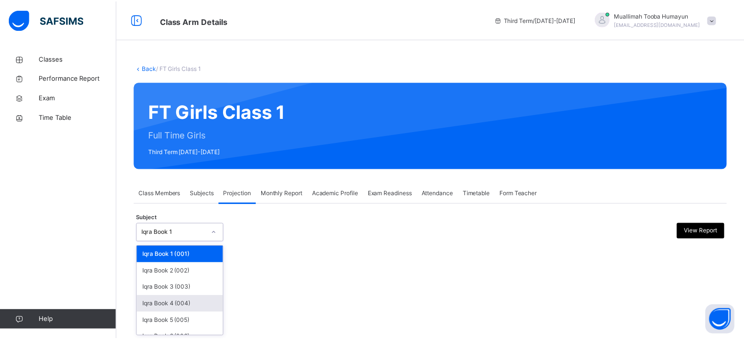
scroll to position [51, 0]
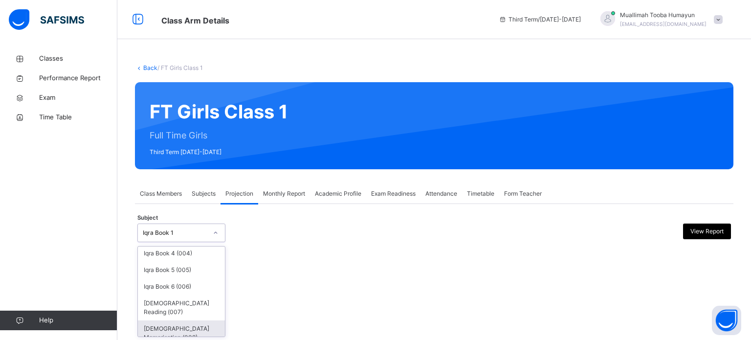
click at [171, 320] on div "Quran Memorisation (008)" at bounding box center [181, 332] width 87 height 25
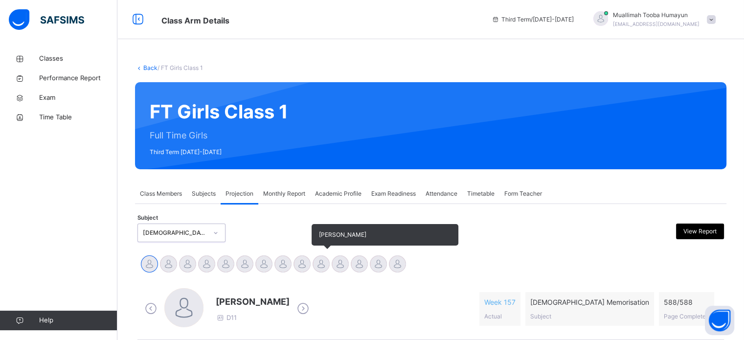
click at [315, 266] on div at bounding box center [321, 263] width 17 height 17
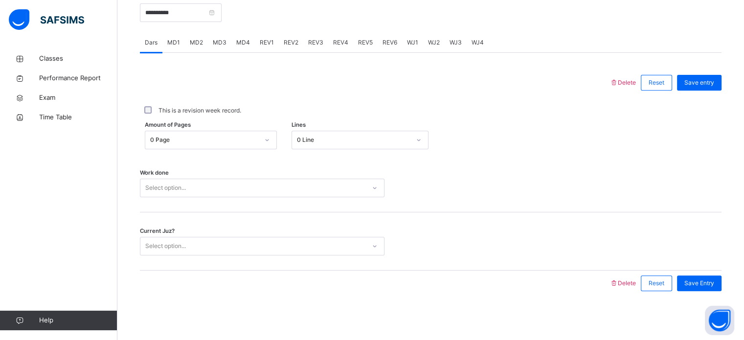
scroll to position [391, 0]
click at [268, 45] on span "REV1" at bounding box center [267, 42] width 14 height 9
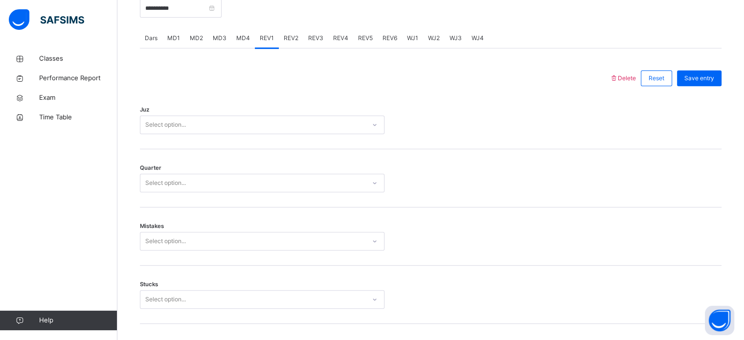
click at [297, 46] on div "REV2" at bounding box center [291, 38] width 24 height 20
click at [268, 133] on div "Select option..." at bounding box center [252, 124] width 225 height 15
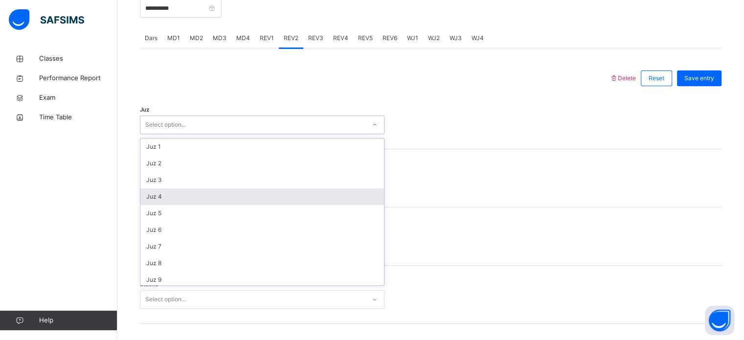
scroll to position [352, 0]
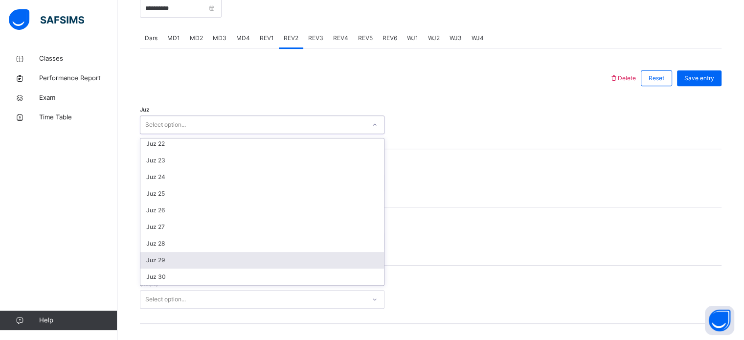
click at [168, 269] on div "Juz 29" at bounding box center [262, 260] width 244 height 17
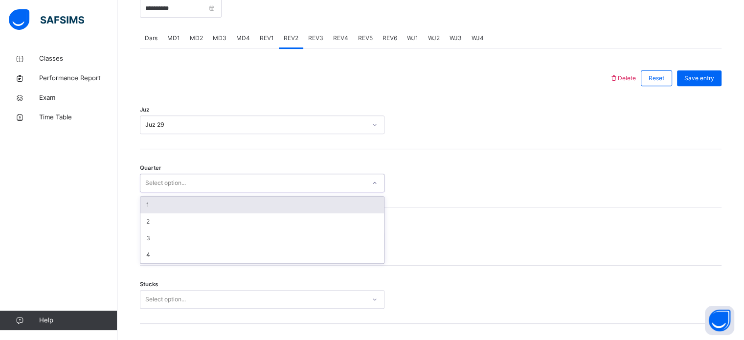
click at [211, 190] on div "Select option..." at bounding box center [252, 183] width 225 height 15
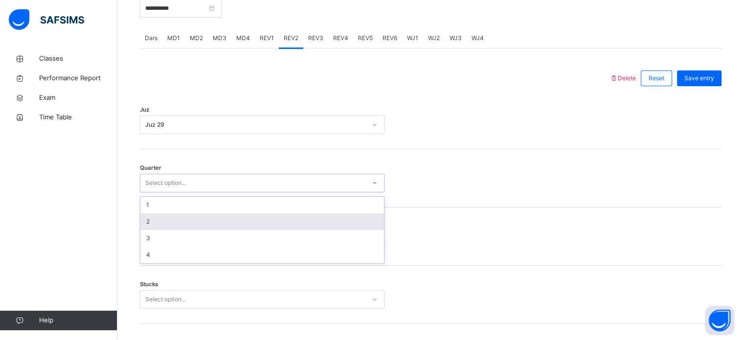
click at [190, 228] on div "2" at bounding box center [262, 221] width 244 height 17
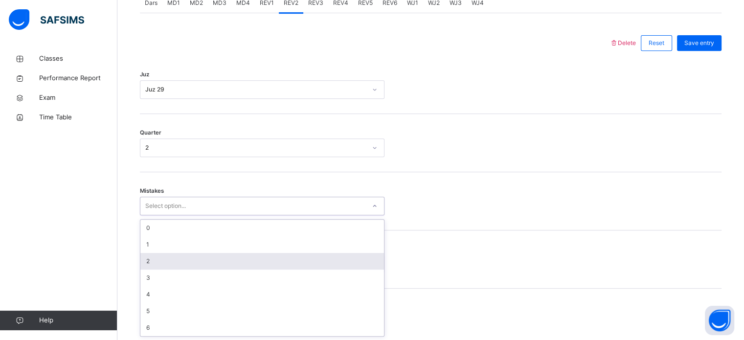
scroll to position [434, 0]
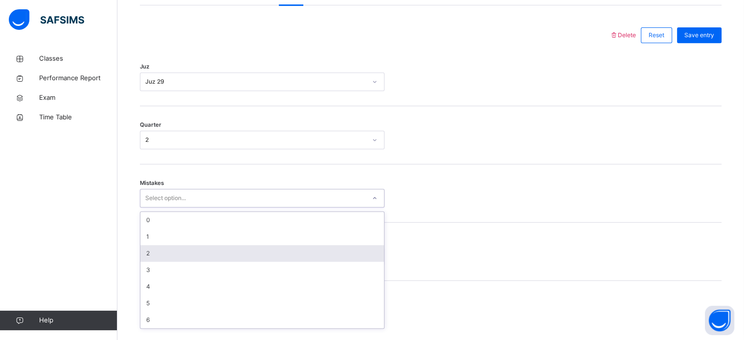
click at [192, 207] on div "option 2 focused, 3 of 7. 7 results available. Use Up and Down to choose option…" at bounding box center [262, 198] width 245 height 19
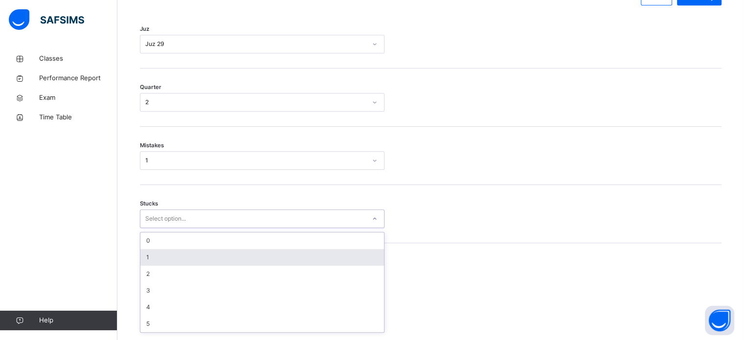
click at [192, 228] on div "option 1 focused, 2 of 6. 6 results available. Use Up and Down to choose option…" at bounding box center [262, 218] width 245 height 19
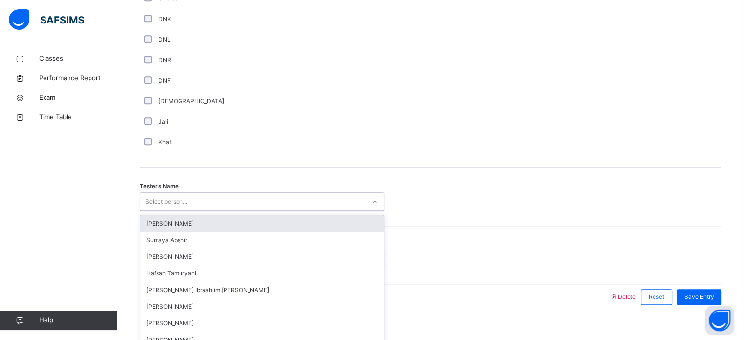
scroll to position [883, 0]
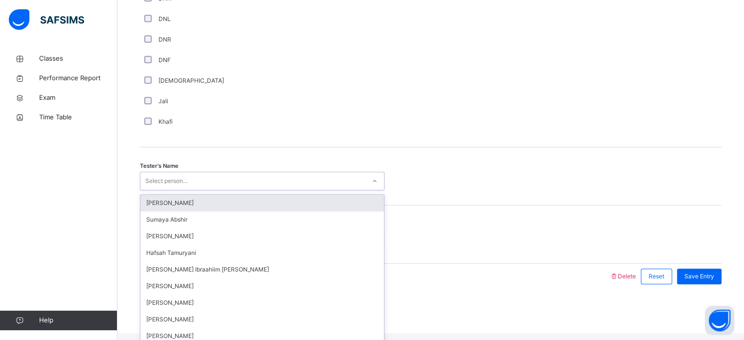
click at [325, 190] on div "option Sumeya Umar focused, 1 of 45. 45 results available. Use Up and Down to c…" at bounding box center [262, 181] width 245 height 19
type input "***"
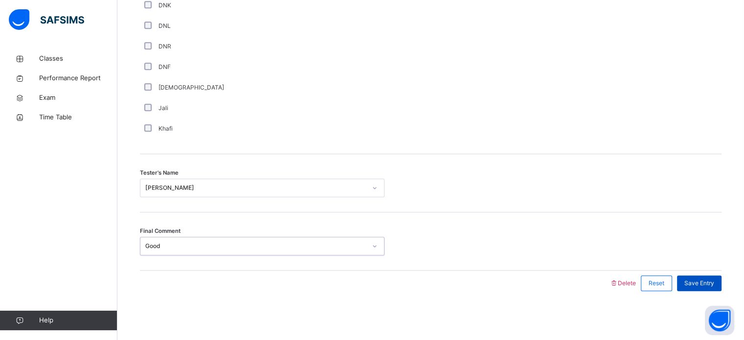
click at [701, 277] on div "Save Entry" at bounding box center [699, 283] width 45 height 16
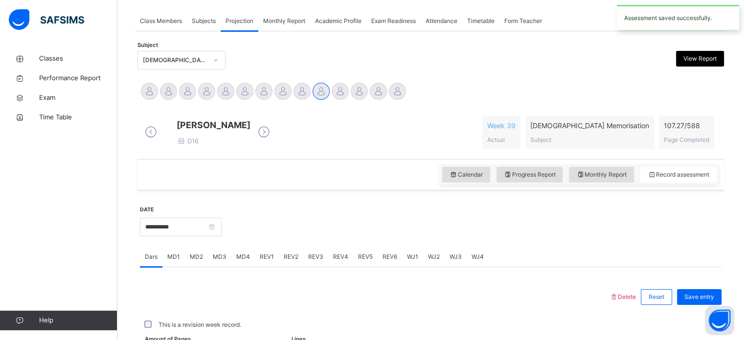
scroll to position [394, 0]
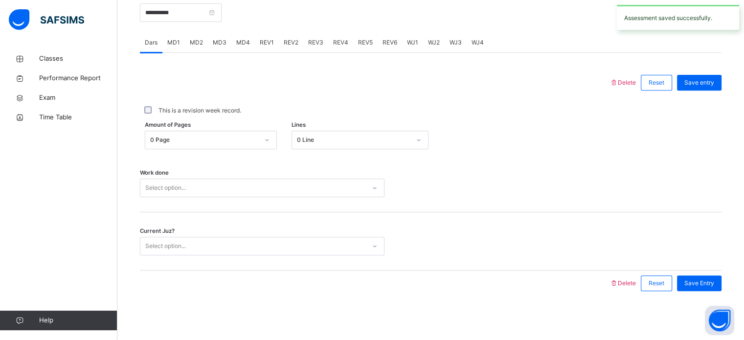
click at [255, 40] on div "REV1" at bounding box center [267, 43] width 24 height 20
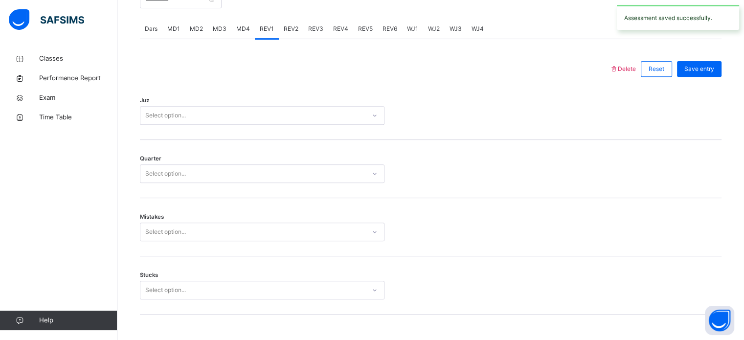
scroll to position [335, 0]
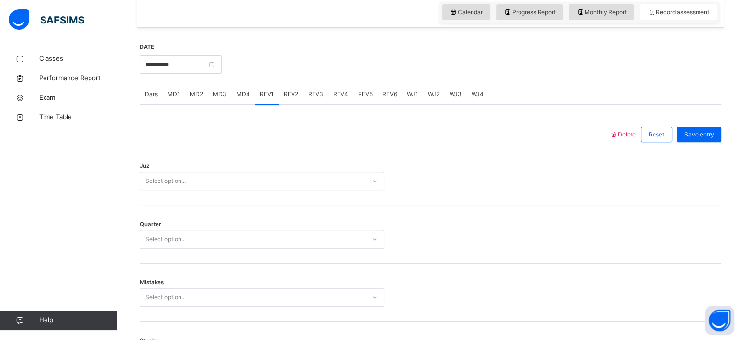
click at [308, 99] on span "REV3" at bounding box center [315, 94] width 15 height 9
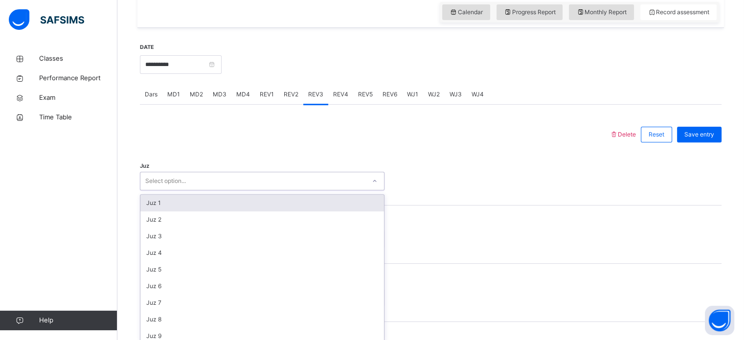
scroll to position [348, 0]
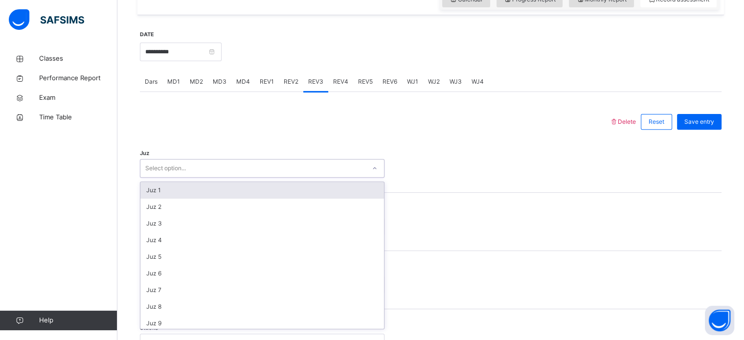
click at [276, 178] on div "option Juz 1 focused, 1 of 30. 30 results available. Use Up and Down to choose …" at bounding box center [262, 168] width 245 height 19
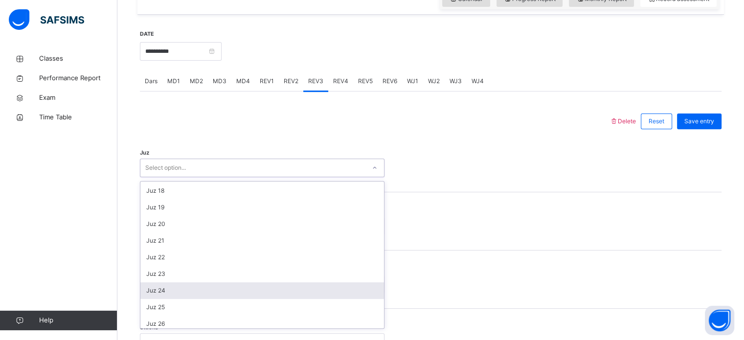
scroll to position [352, 0]
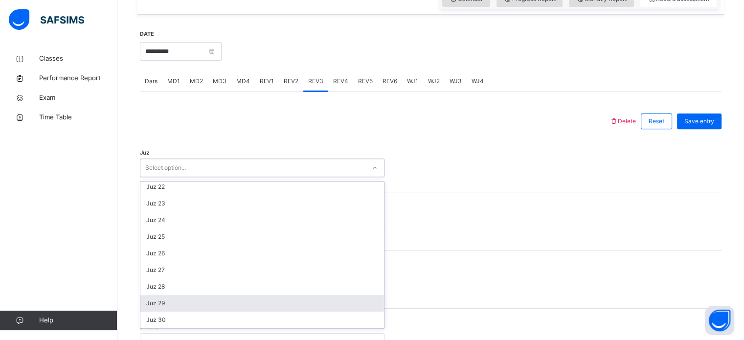
click at [200, 312] on div "Juz 29" at bounding box center [262, 303] width 244 height 17
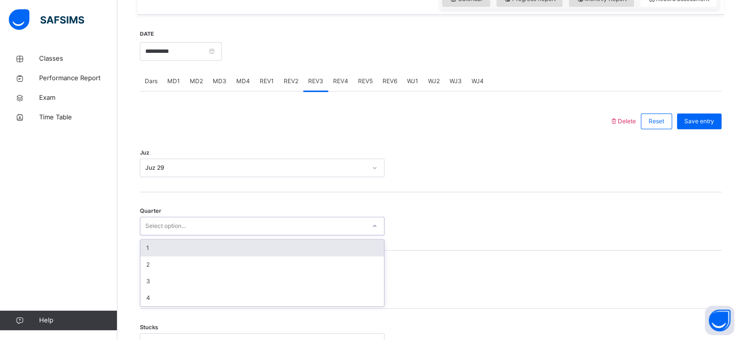
click at [228, 232] on div "Select option..." at bounding box center [252, 226] width 225 height 15
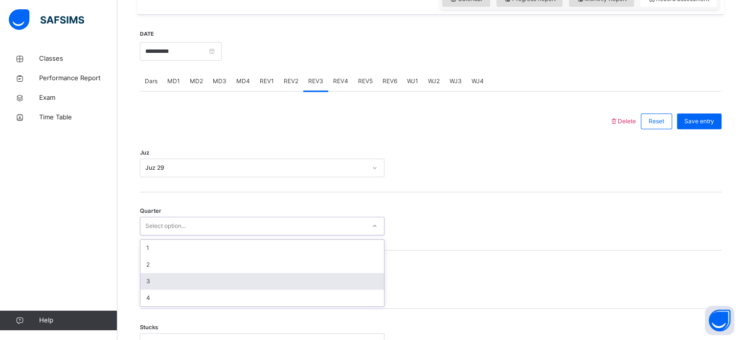
click at [199, 290] on div "3" at bounding box center [262, 281] width 244 height 17
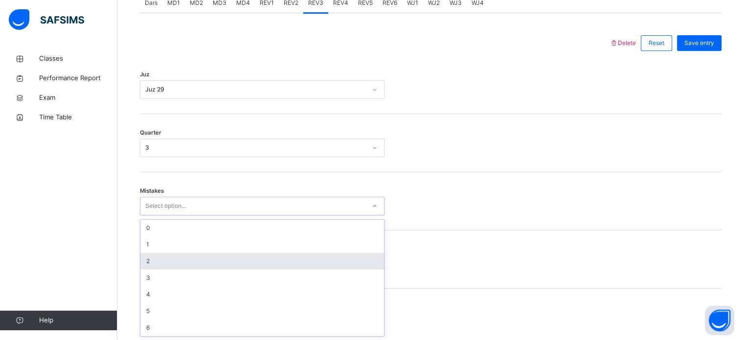
click at [199, 215] on div "option 2 focused, 3 of 7. 7 results available. Use Up and Down to choose option…" at bounding box center [262, 206] width 245 height 19
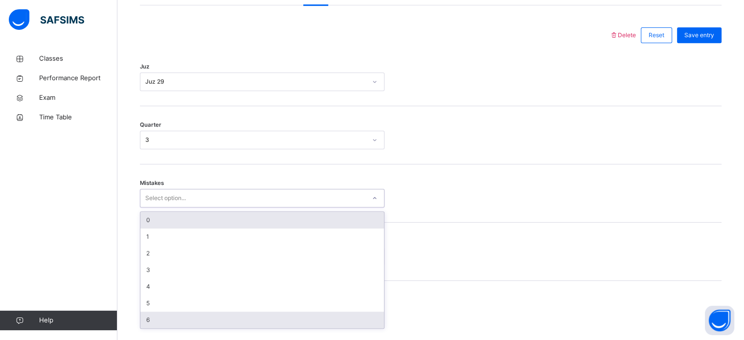
click at [166, 228] on div "0" at bounding box center [262, 220] width 244 height 17
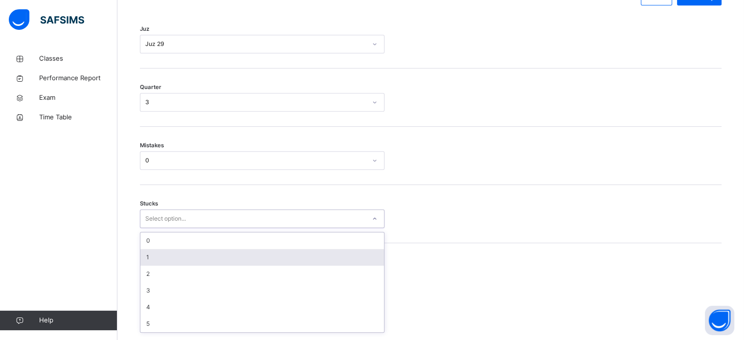
click at [270, 228] on div "option 1 focused, 2 of 6. 6 results available. Use Up and Down to choose option…" at bounding box center [262, 218] width 245 height 19
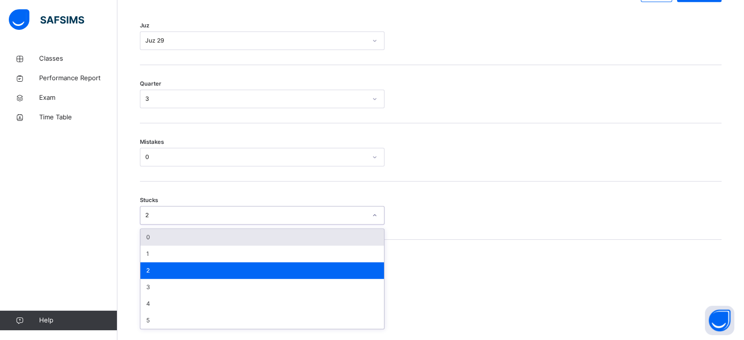
click at [268, 269] on div "2" at bounding box center [262, 270] width 244 height 17
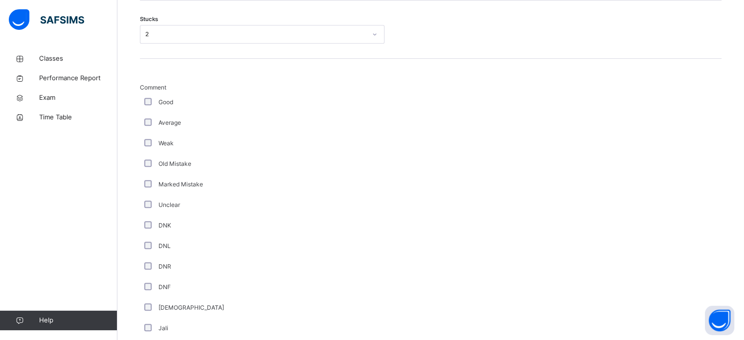
scroll to position [659, 0]
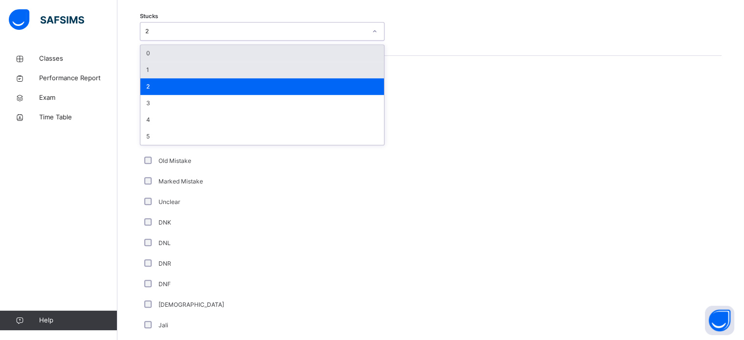
click at [225, 77] on div "1" at bounding box center [262, 70] width 244 height 17
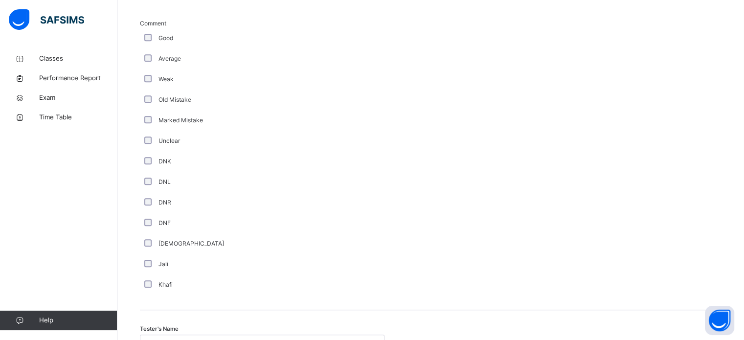
scroll to position [883, 0]
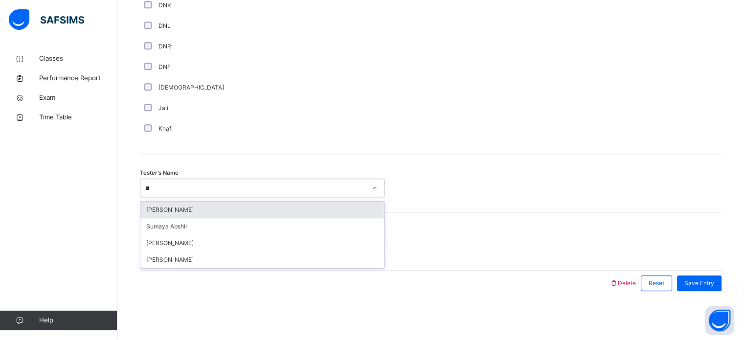
type input "***"
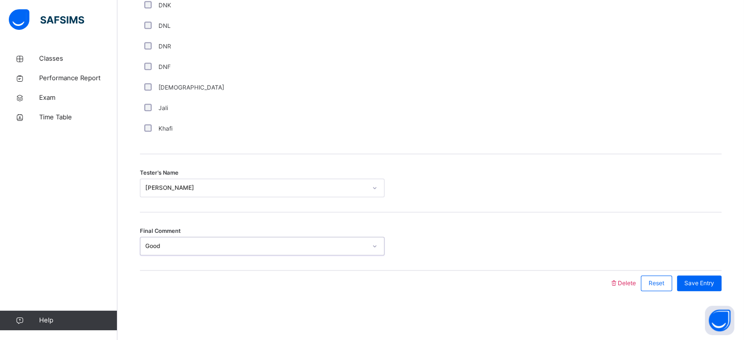
click at [715, 269] on div "Final Comment option Good, selected. 0 results available. Select is focused ,ty…" at bounding box center [431, 241] width 582 height 58
click at [710, 287] on span "Save Entry" at bounding box center [699, 283] width 30 height 9
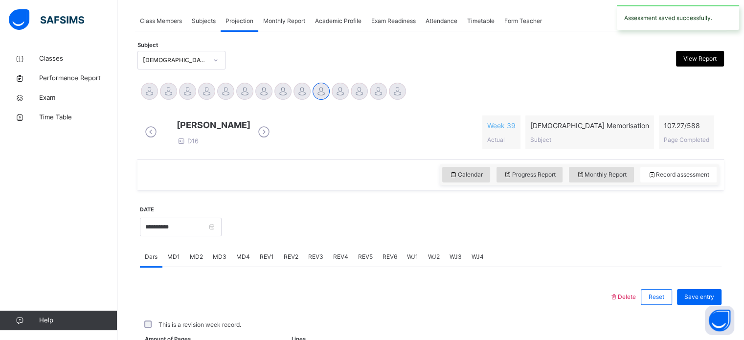
scroll to position [394, 0]
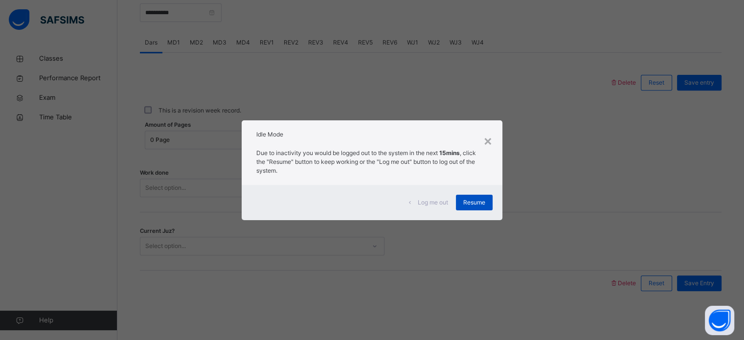
click at [472, 202] on span "Resume" at bounding box center [474, 202] width 22 height 9
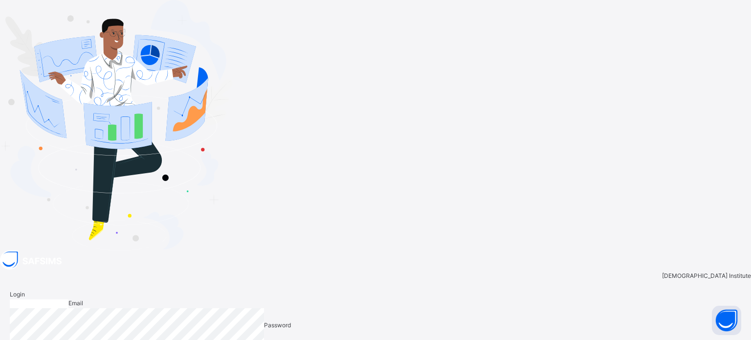
type input "**********"
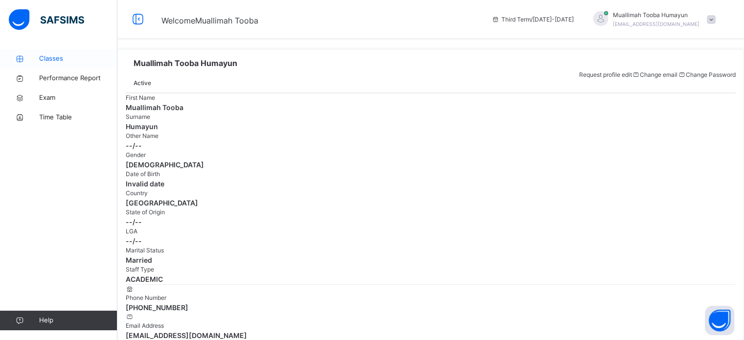
click at [60, 56] on span "Classes" at bounding box center [78, 59] width 78 height 10
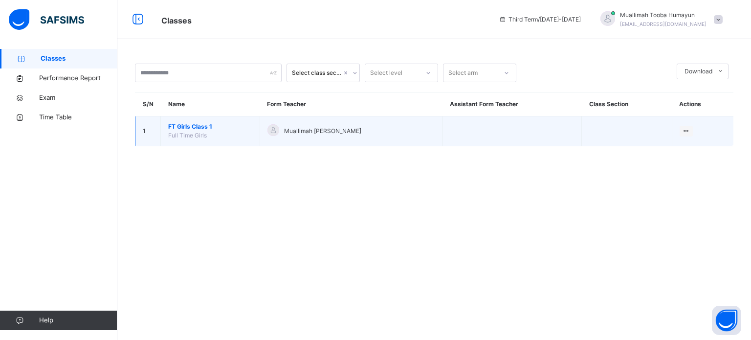
click at [223, 135] on td "FT Girls Class 1 Full Time Girls" at bounding box center [210, 131] width 99 height 30
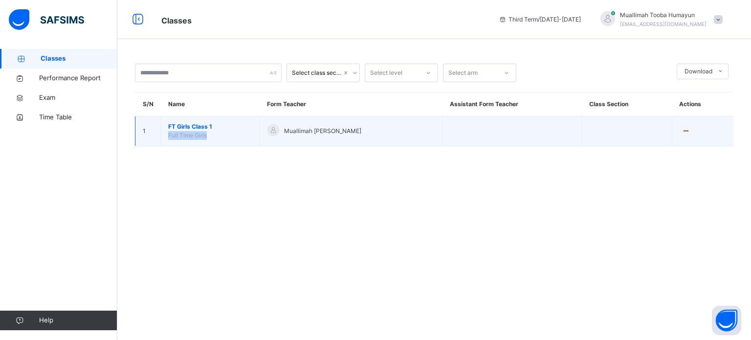
click at [365, 137] on div "Muallimah [PERSON_NAME]" at bounding box center [352, 131] width 168 height 14
click at [327, 135] on span "Muallimah [PERSON_NAME]" at bounding box center [322, 131] width 77 height 9
click at [301, 134] on span "Muallimah [PERSON_NAME]" at bounding box center [322, 131] width 77 height 9
click at [176, 128] on span "FT Girls Class 1" at bounding box center [210, 126] width 84 height 9
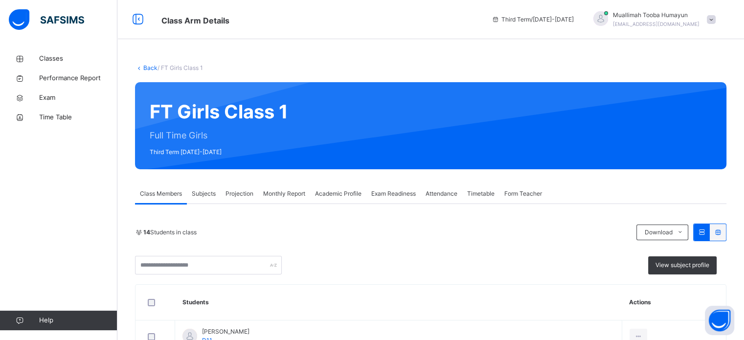
scroll to position [85, 0]
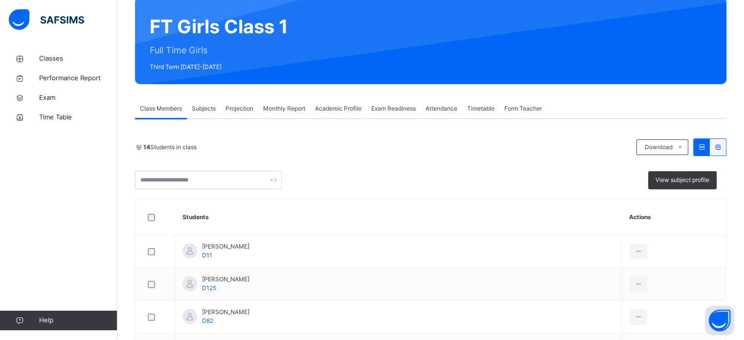
click at [241, 105] on span "Projection" at bounding box center [239, 108] width 28 height 9
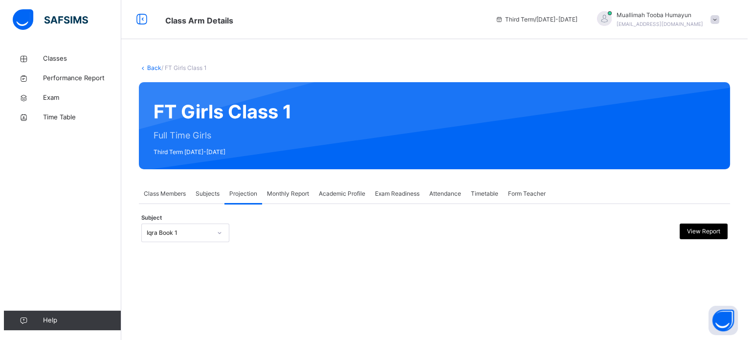
scroll to position [0, 0]
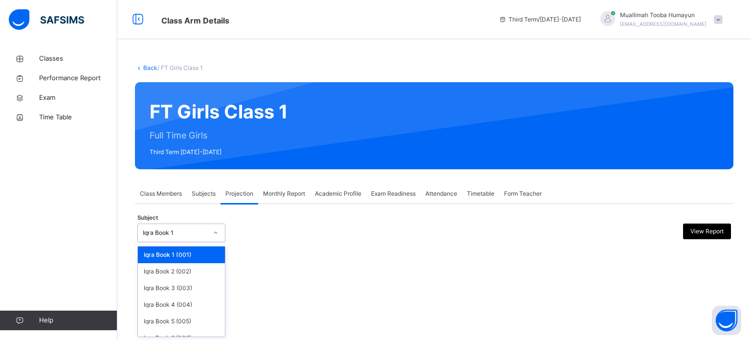
click at [205, 237] on div "Iqra Book 1" at bounding box center [172, 232] width 68 height 15
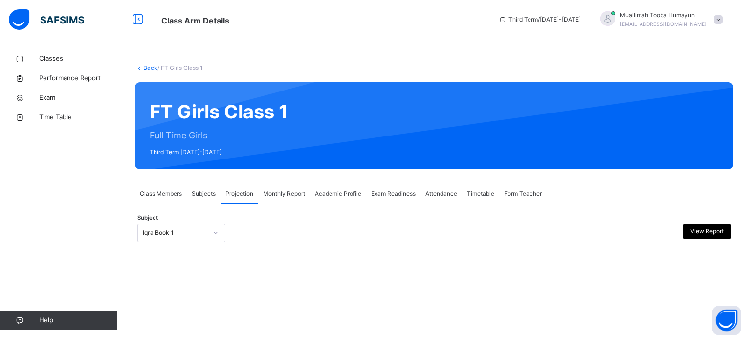
click at [281, 205] on div "**********" at bounding box center [434, 228] width 599 height 48
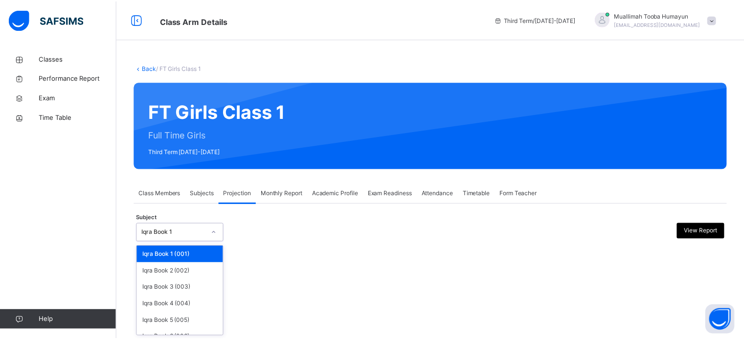
scroll to position [51, 0]
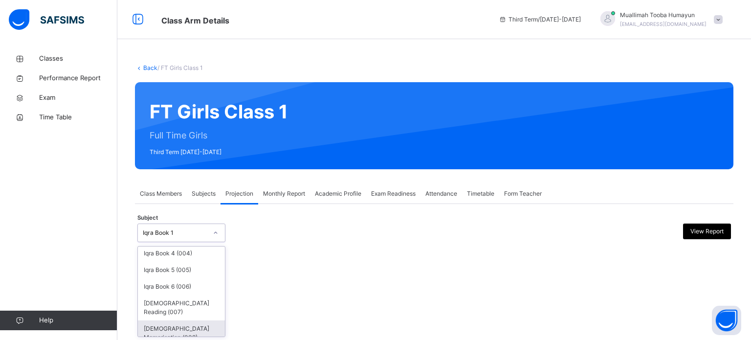
click at [187, 331] on div "Quran Memorisation (008)" at bounding box center [181, 332] width 87 height 25
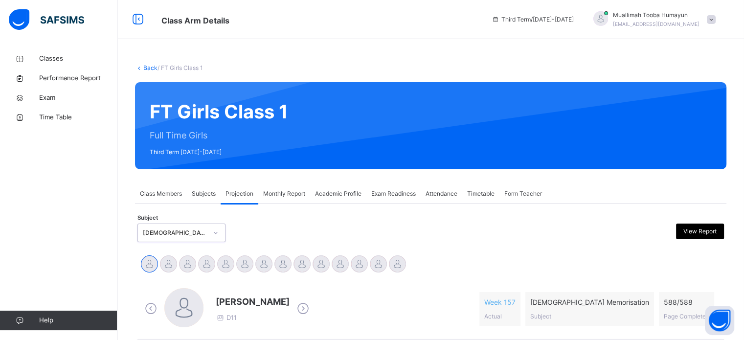
scroll to position [173, 0]
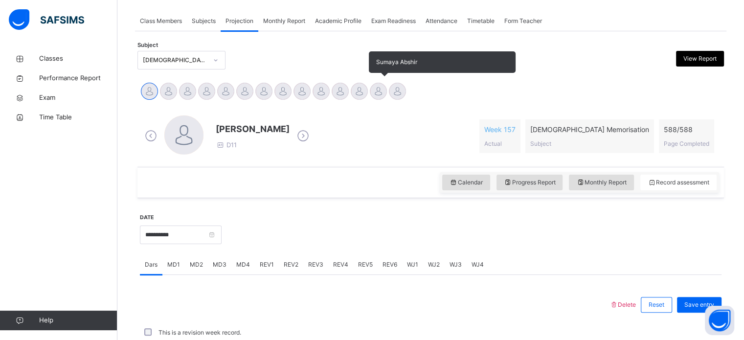
click at [384, 91] on div at bounding box center [378, 91] width 17 height 17
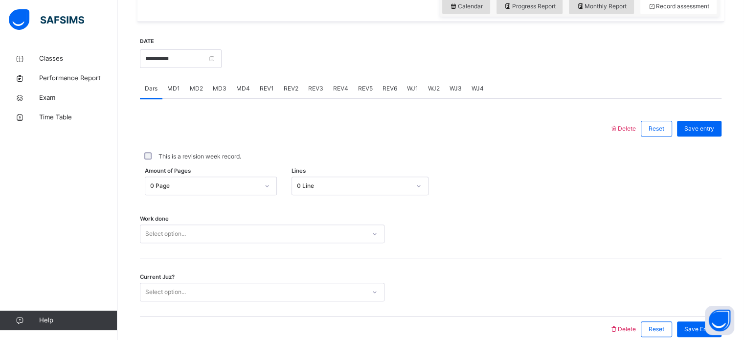
scroll to position [344, 0]
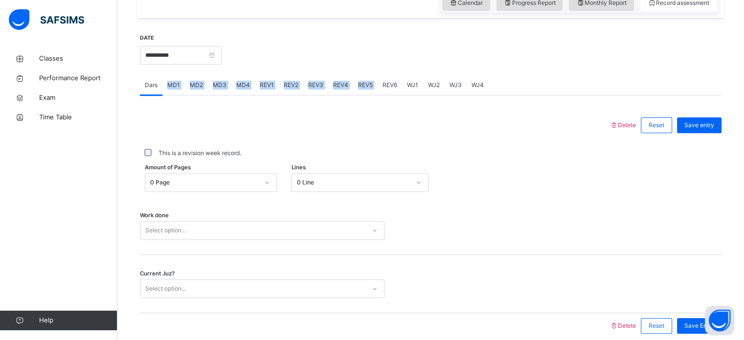
drag, startPoint x: 164, startPoint y: 93, endPoint x: 366, endPoint y: 121, distance: 203.9
click at [366, 121] on div "Dars MD1 MD2 MD3 MD4 REV1 REV2 REV3 REV4 REV5 REV6 WJ1 WJ2 WJ3 WJ4 Dars More Op…" at bounding box center [431, 206] width 582 height 263
click at [366, 121] on div at bounding box center [375, 125] width 460 height 25
click at [413, 90] on span "WJ1" at bounding box center [412, 85] width 11 height 9
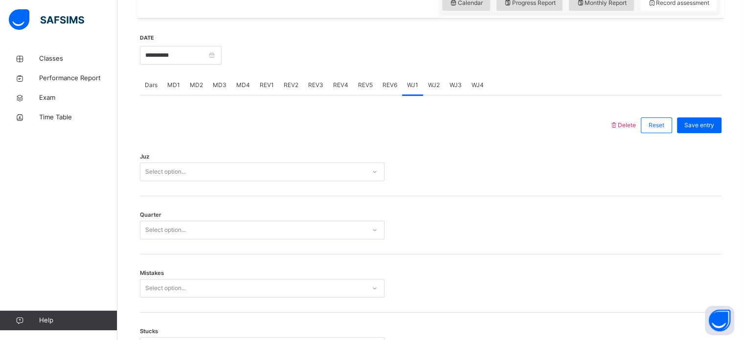
click at [230, 177] on div "Select option..." at bounding box center [252, 171] width 225 height 15
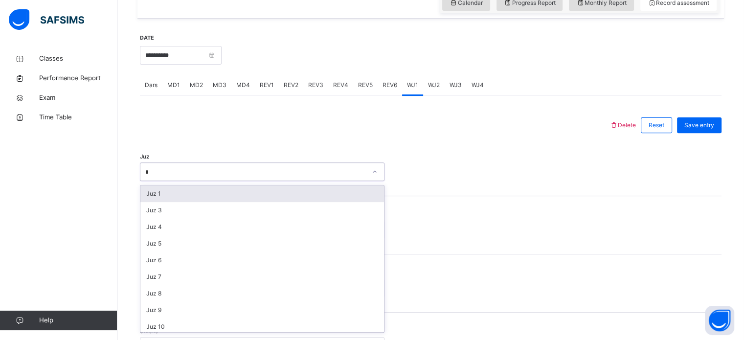
type input "**"
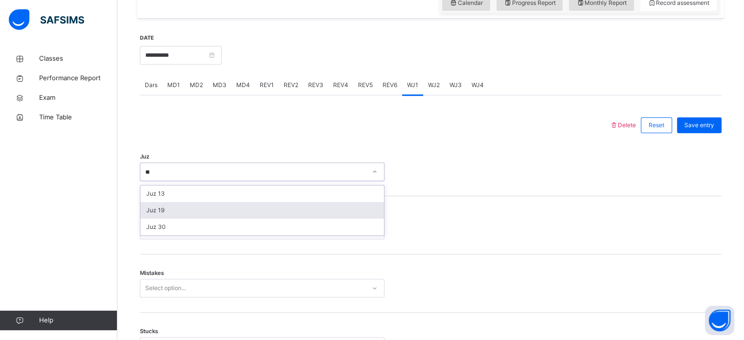
click at [180, 219] on div "Juz 19" at bounding box center [262, 210] width 244 height 17
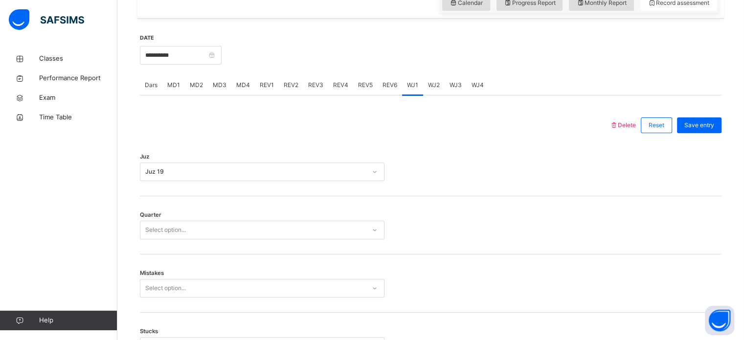
click at [184, 225] on div "Quarter Select option..." at bounding box center [431, 225] width 582 height 58
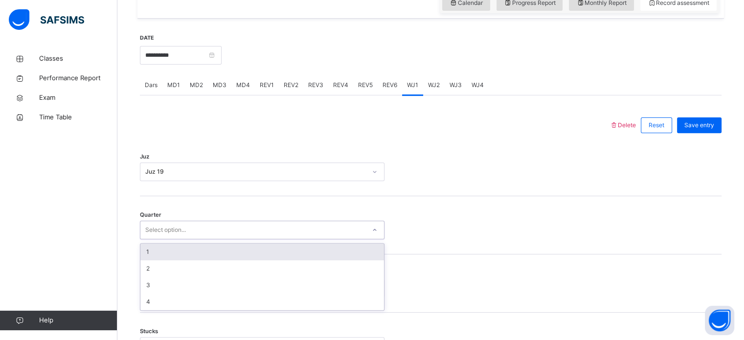
click at [190, 232] on div "Select option..." at bounding box center [252, 230] width 225 height 15
click at [189, 260] on div "1" at bounding box center [262, 252] width 244 height 17
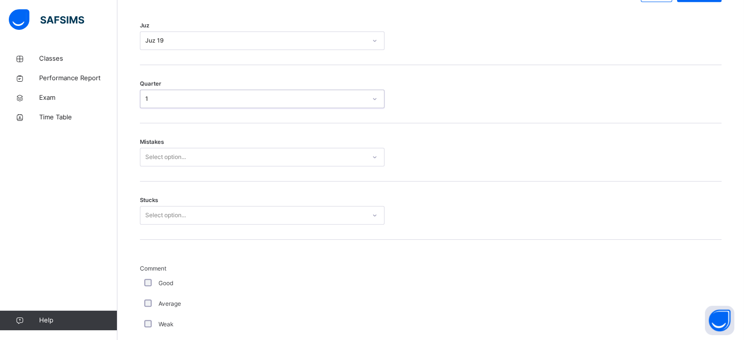
scroll to position [475, 0]
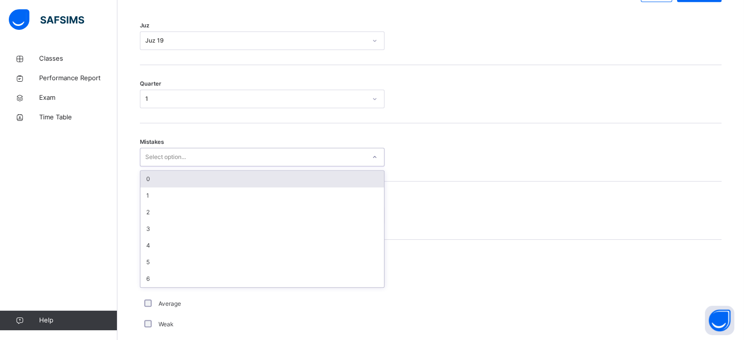
drag, startPoint x: 166, startPoint y: 165, endPoint x: 174, endPoint y: 179, distance: 15.5
click at [174, 166] on div "option 0 focused, 1 of 7. 7 results available. Use Up and Down to choose option…" at bounding box center [262, 157] width 245 height 19
click at [174, 179] on div "0" at bounding box center [262, 179] width 244 height 17
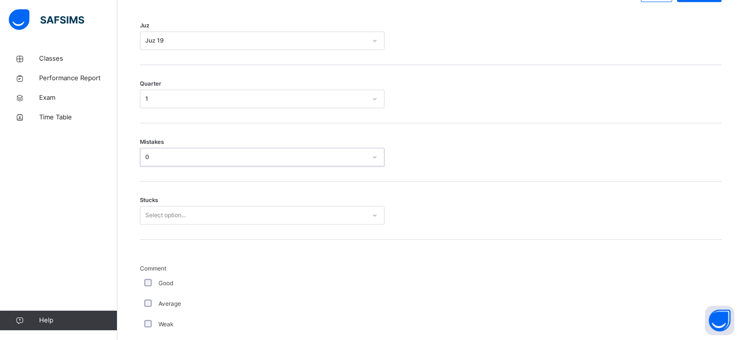
drag, startPoint x: 172, startPoint y: 232, endPoint x: 166, endPoint y: 223, distance: 11.2
click at [166, 223] on div "Stucks Select option..." at bounding box center [431, 210] width 582 height 58
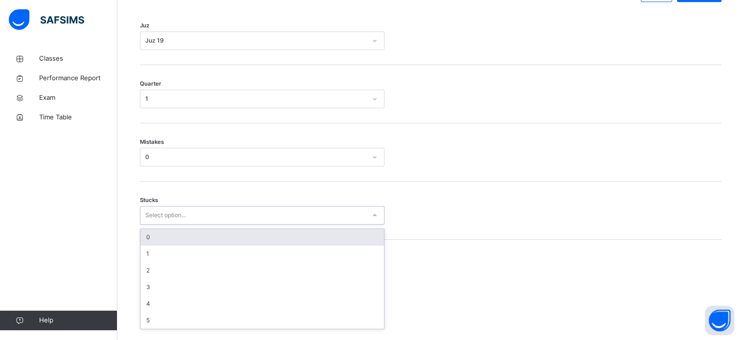
click at [166, 223] on div "Select option..." at bounding box center [165, 215] width 41 height 19
click at [184, 246] on div "0" at bounding box center [262, 237] width 244 height 17
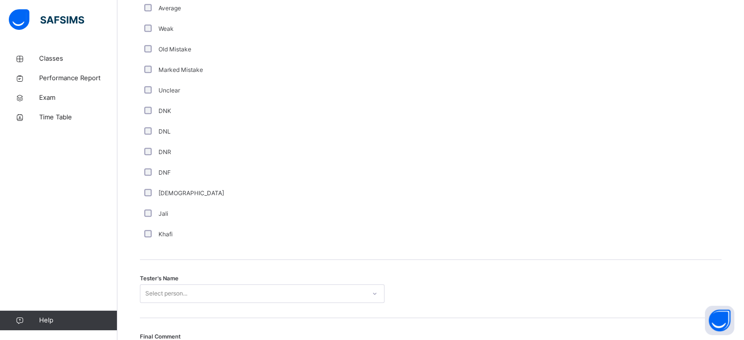
scroll to position [852, 0]
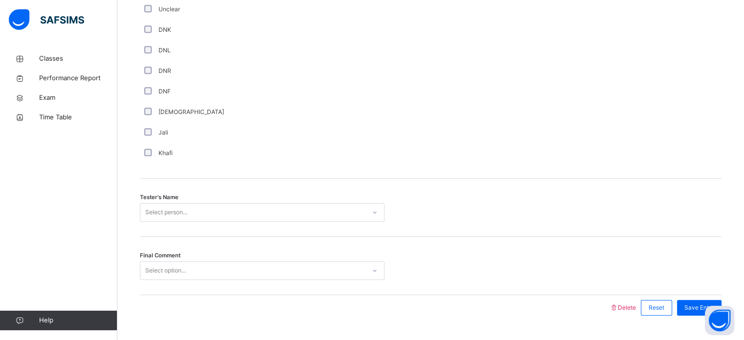
click at [158, 209] on div "Select person..." at bounding box center [262, 212] width 245 height 19
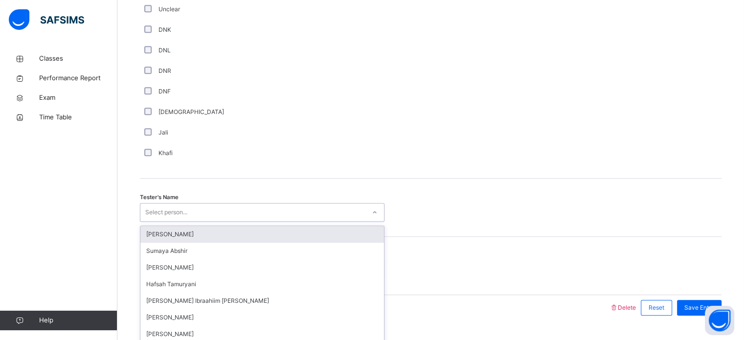
scroll to position [883, 0]
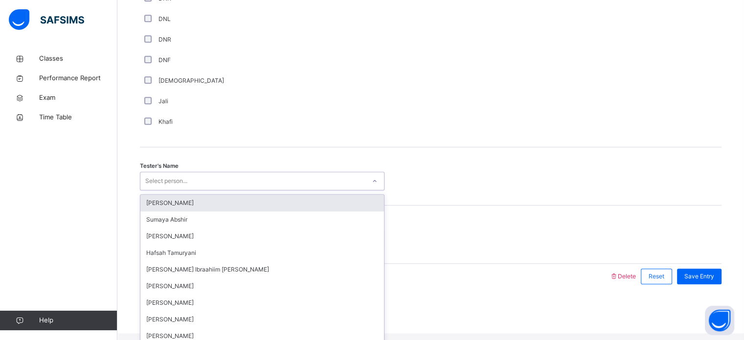
click at [167, 190] on div "option Sumeya Umar focused, 1 of 45. 45 results available. Use Up and Down to c…" at bounding box center [262, 181] width 245 height 19
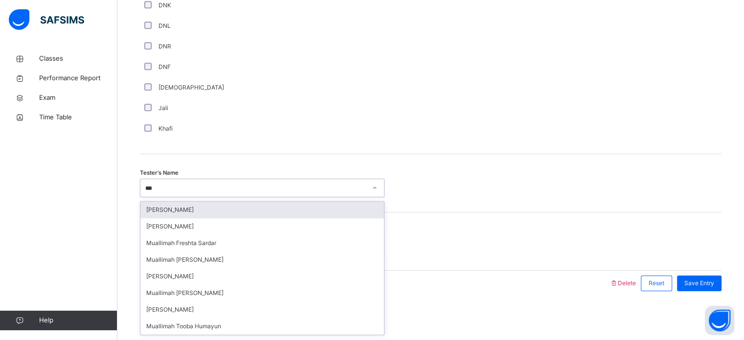
type input "****"
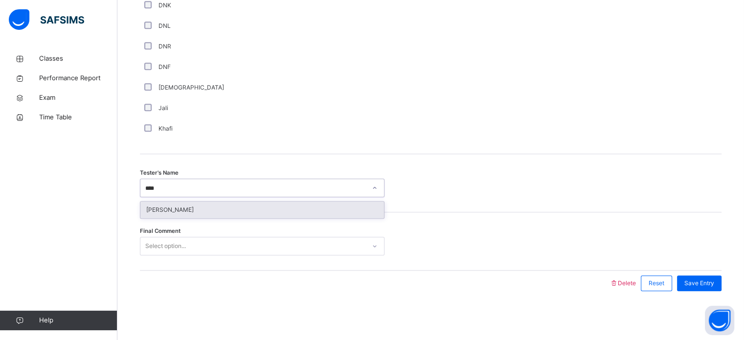
click at [172, 202] on div "[PERSON_NAME]" at bounding box center [262, 210] width 244 height 17
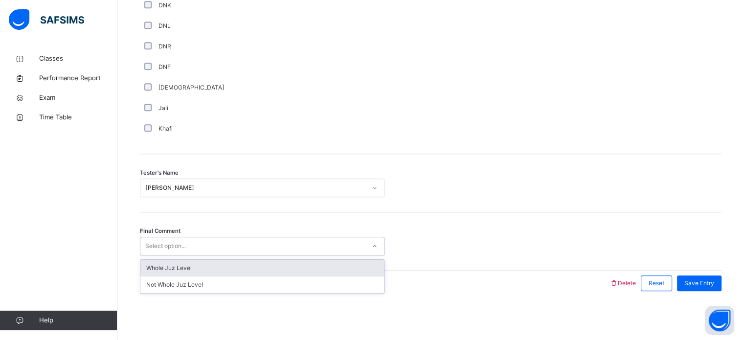
click at [202, 244] on div "Select option..." at bounding box center [252, 246] width 225 height 15
click at [209, 269] on div "Whole Juz Level" at bounding box center [262, 268] width 244 height 17
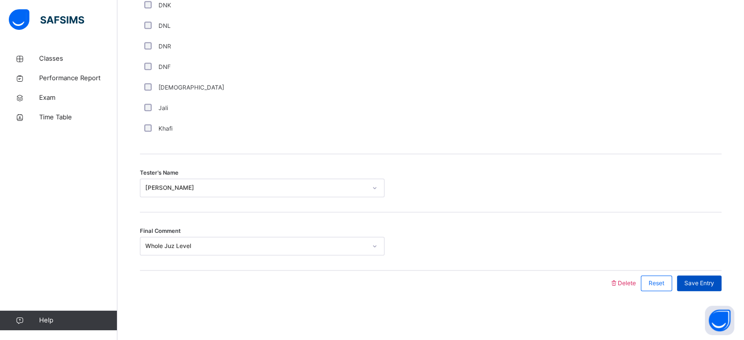
click at [702, 279] on span "Save Entry" at bounding box center [699, 283] width 30 height 9
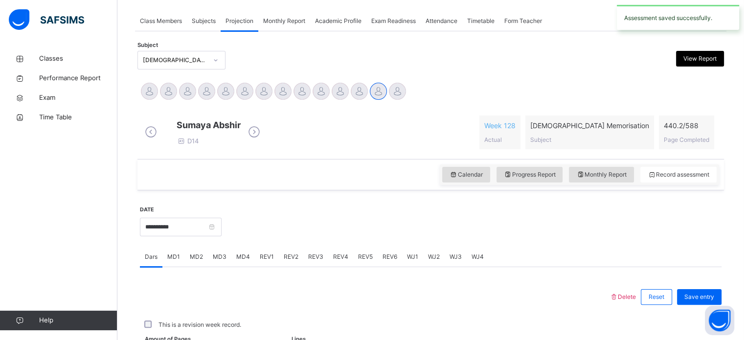
scroll to position [394, 0]
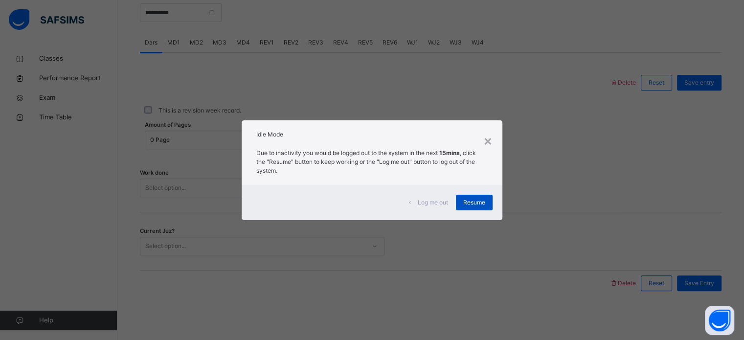
click at [481, 201] on span "Resume" at bounding box center [474, 202] width 22 height 9
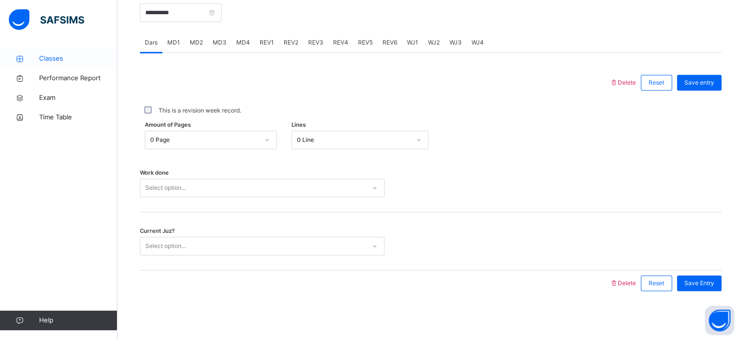
click at [63, 52] on link "Classes" at bounding box center [58, 59] width 117 height 20
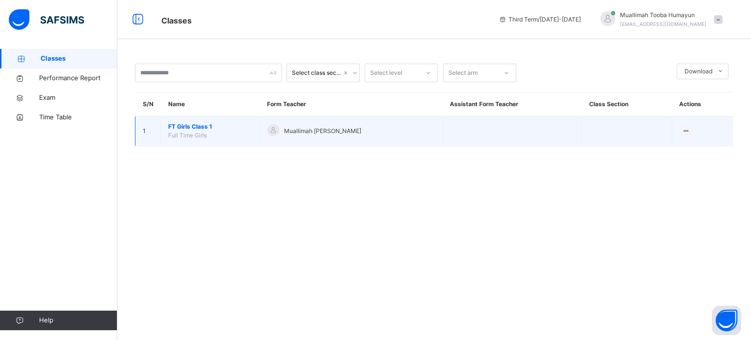
click at [191, 129] on span "FT Girls Class 1" at bounding box center [210, 126] width 84 height 9
